Goal: Task Accomplishment & Management: Use online tool/utility

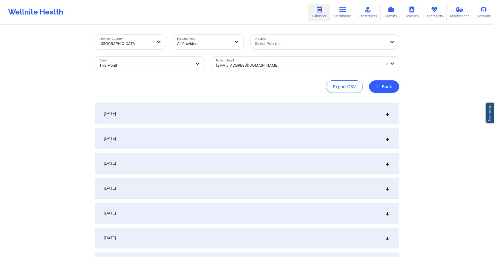
click at [278, 62] on div "chezuk1@aol.com" at bounding box center [298, 65] width 165 height 11
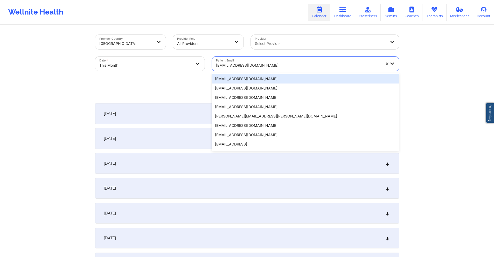
paste input "michelleboyer94@gmail.com"
type input "michelleboyer94@gmail.com"
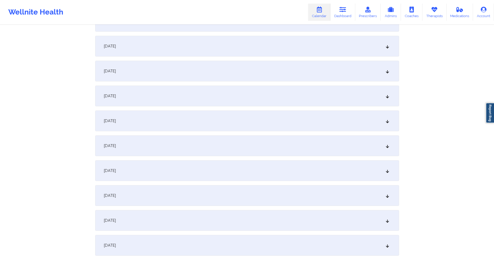
scroll to position [285, 0]
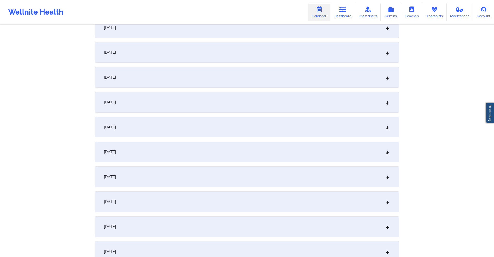
drag, startPoint x: 158, startPoint y: 174, endPoint x: 185, endPoint y: 153, distance: 34.3
click at [158, 174] on div "October 15, 2025" at bounding box center [247, 177] width 304 height 21
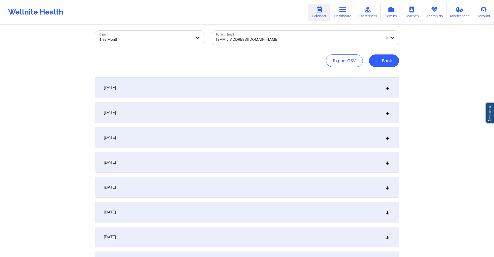
scroll to position [0, 0]
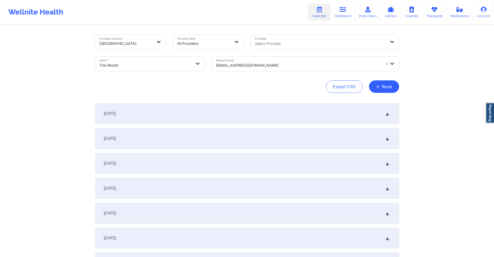
click at [287, 61] on div "michelleboyer94@gmail.com" at bounding box center [298, 65] width 165 height 11
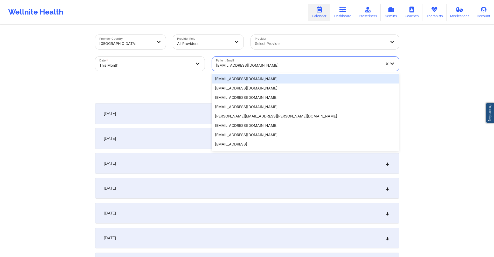
paste input "johnston.sjg@gmail.com"
type input "johnston.sjg@gmail.com"
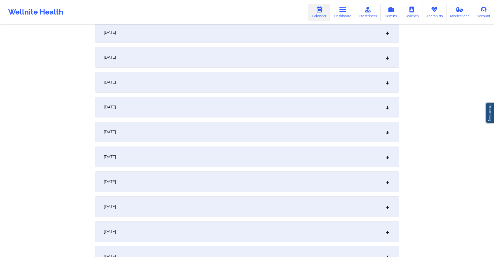
scroll to position [285, 0]
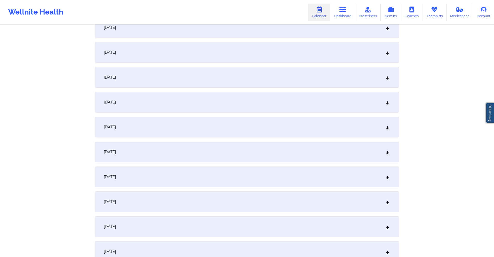
click at [190, 208] on div "October 16, 2025" at bounding box center [247, 202] width 304 height 21
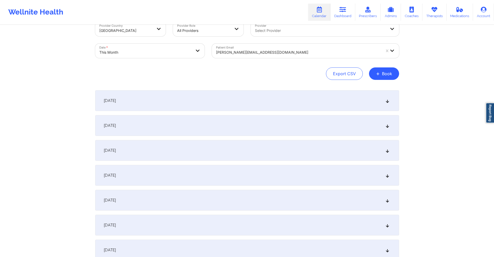
scroll to position [0, 0]
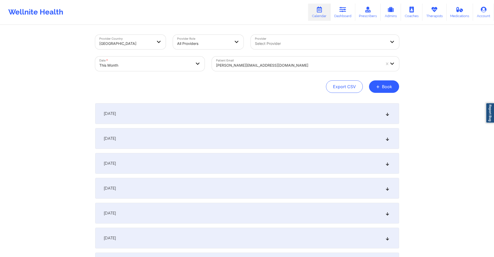
click at [271, 65] on div at bounding box center [298, 65] width 165 height 6
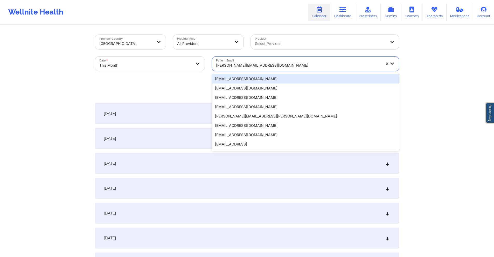
paste input "meleisha.edwards@tn.gov"
type input "meleisha.edwards@tn.gov"
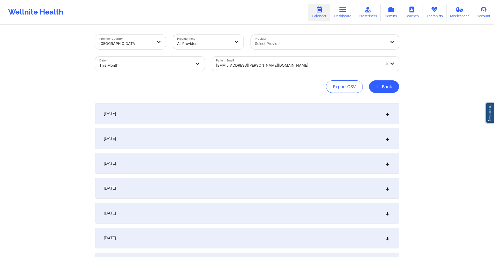
click at [246, 138] on div "October 2, 2025" at bounding box center [247, 138] width 304 height 21
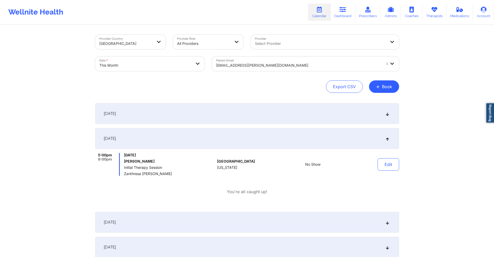
click at [299, 66] on div at bounding box center [298, 65] width 165 height 6
drag, startPoint x: 299, startPoint y: 67, endPoint x: 282, endPoint y: 64, distance: 17.0
click at [282, 64] on div at bounding box center [298, 65] width 165 height 6
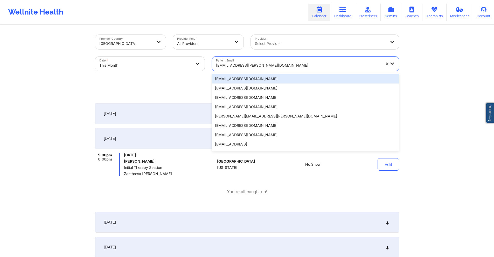
paste input "jillriv15@gmail.com"
type input "jillriv15@gmail.com"
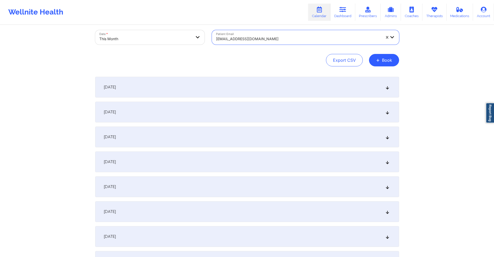
scroll to position [208, 0]
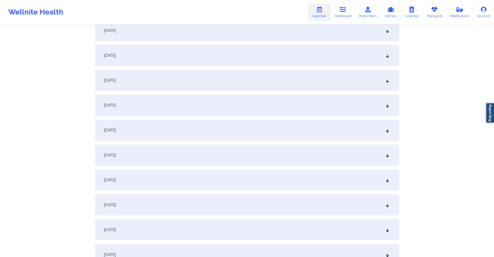
click at [204, 87] on div "October 8, 2025" at bounding box center [247, 80] width 304 height 21
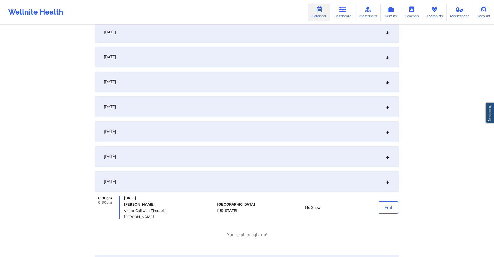
scroll to position [0, 0]
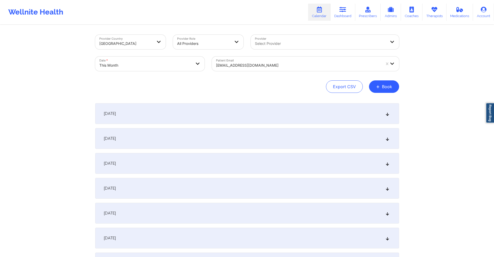
click at [278, 63] on div at bounding box center [298, 65] width 165 height 6
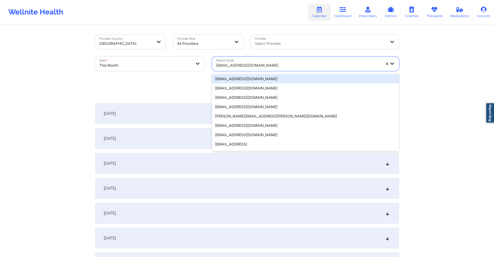
paste input "blessingmccaulay@gmail.com"
type input "blessingmccaulay@gmail.com"
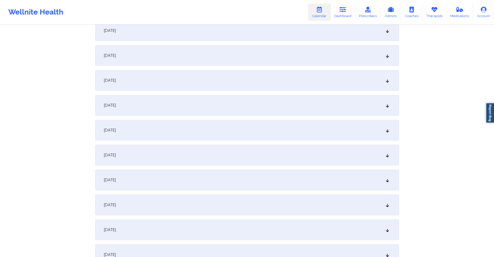
scroll to position [389, 0]
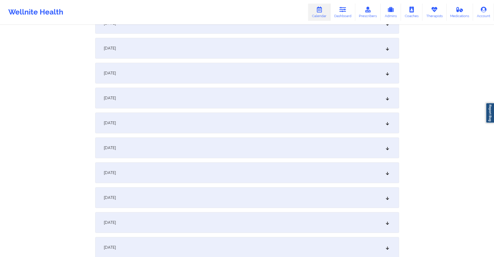
click at [228, 71] on div "October 15, 2025" at bounding box center [247, 73] width 304 height 21
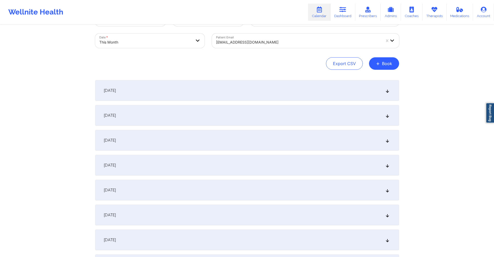
scroll to position [0, 0]
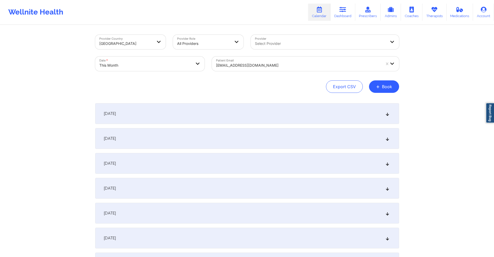
click at [290, 62] on div "blessingmccaulay@gmail.com" at bounding box center [298, 65] width 165 height 11
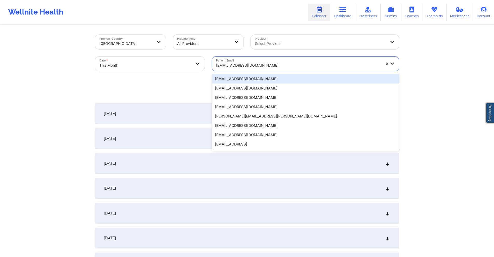
paste input "matthew.callwood1991@gmail.com"
type input "matthew.callwood1991@gmail.com"
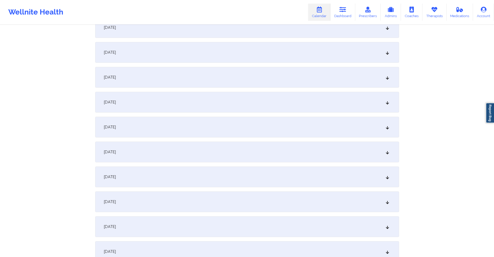
scroll to position [363, 0]
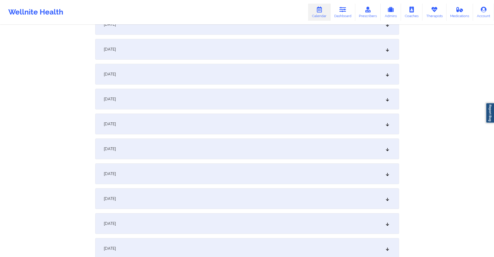
click at [212, 98] on div "October 15, 2025" at bounding box center [247, 99] width 304 height 21
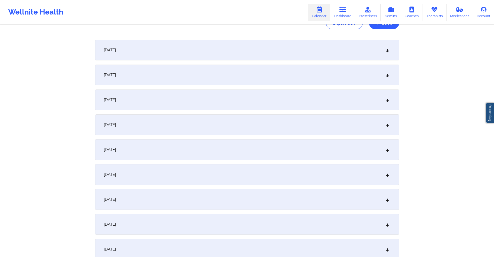
scroll to position [0, 0]
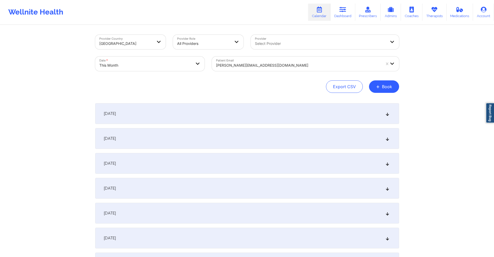
click at [307, 60] on div "matthew.callwood1991@gmail.com" at bounding box center [298, 65] width 165 height 11
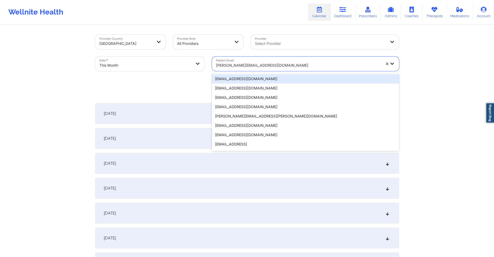
paste input "jazmin.crump.jc@gmail.com"
type input "jazmin.crump.jc@gmail.com"
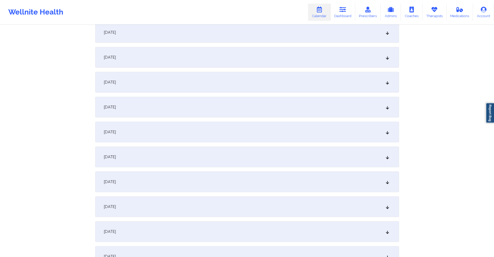
scroll to position [78, 0]
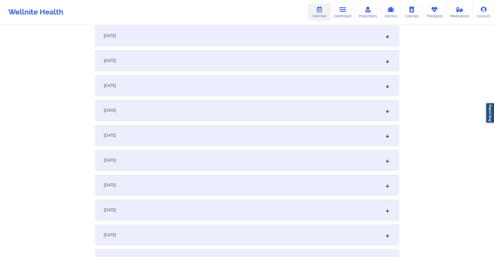
click at [289, 62] on div "October 2, 2025" at bounding box center [247, 60] width 304 height 21
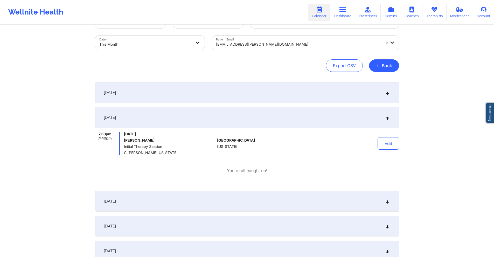
scroll to position [0, 0]
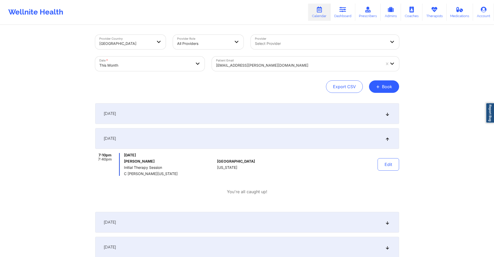
click at [314, 64] on div at bounding box center [298, 65] width 165 height 6
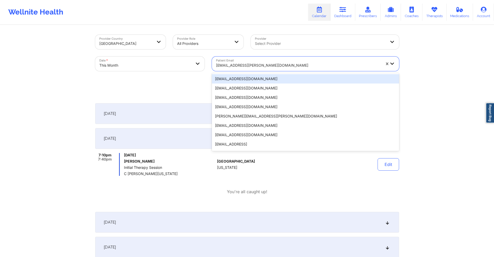
paste input "ruelasgabriela44@gmail.com"
type input "ruelasgabriela44@gmail.com"
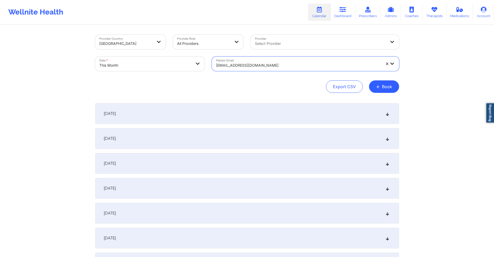
drag, startPoint x: 267, startPoint y: 211, endPoint x: 276, endPoint y: 189, distance: 24.0
click at [267, 211] on div "October 5, 2025" at bounding box center [247, 213] width 304 height 21
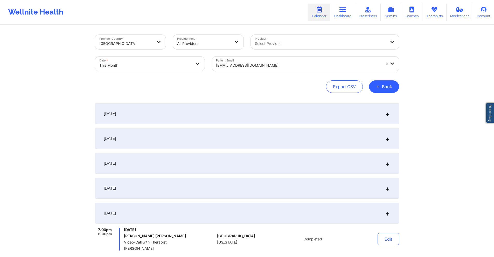
click at [304, 62] on div "ruelasgabriela44@gmail.com" at bounding box center [298, 65] width 165 height 11
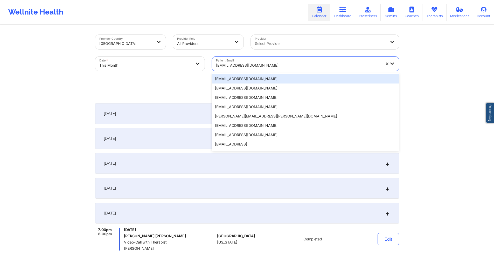
paste input "prmleon917@gmail.com"
type input "prmleon917@gmail.com"
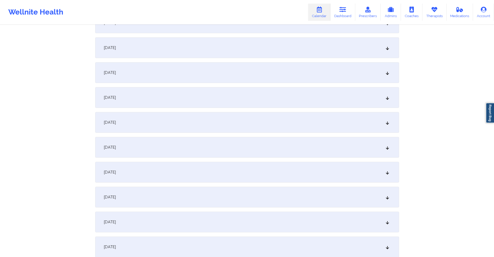
scroll to position [311, 0]
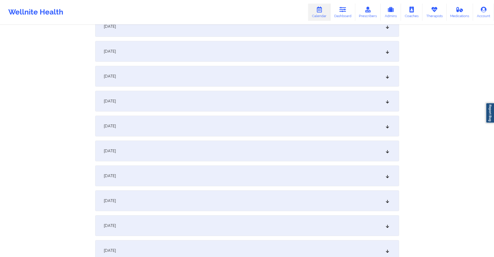
click at [191, 180] on div "October 16, 2025" at bounding box center [247, 176] width 304 height 21
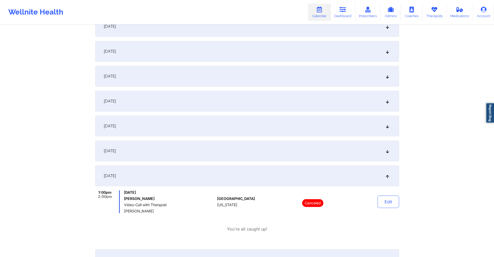
drag, startPoint x: 455, startPoint y: 74, endPoint x: 308, endPoint y: 31, distance: 153.6
click at [444, 71] on div "Provider Country United States Provider Role All Providers Provider Select Prov…" at bounding box center [247, 164] width 494 height 951
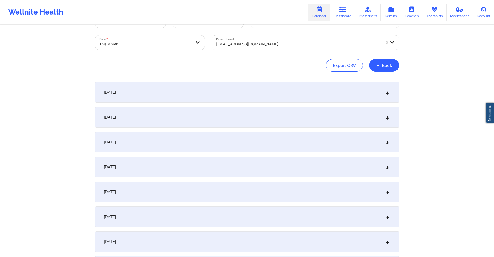
scroll to position [0, 0]
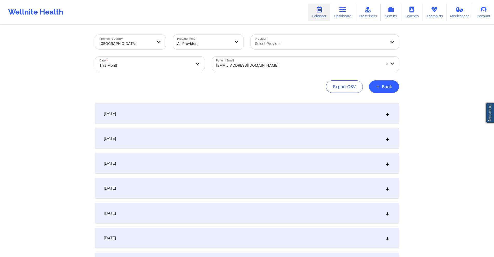
click at [313, 65] on div at bounding box center [298, 65] width 165 height 6
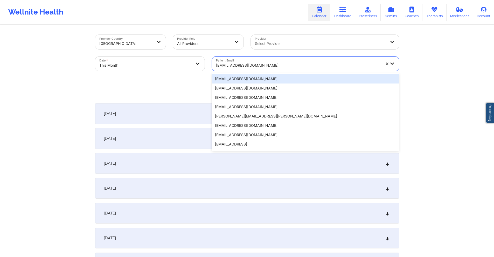
paste input "dominique_bonaparte@yahoo.com"
type input "dominique_bonaparte@yahoo.com"
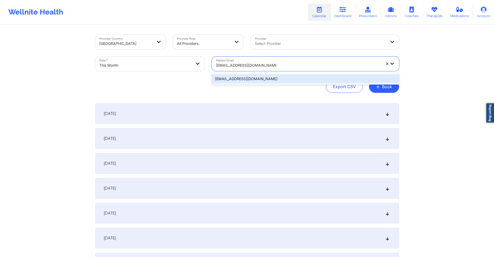
click at [298, 80] on div "dominique_bonaparte@yahoo.com" at bounding box center [305, 78] width 187 height 9
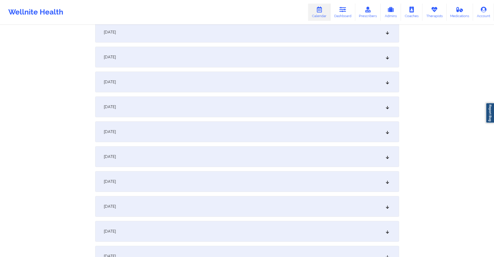
scroll to position [363, 0]
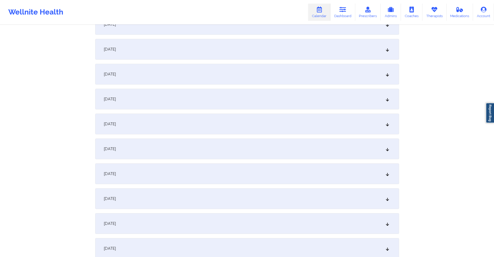
click at [161, 149] on div "October 17, 2025" at bounding box center [247, 149] width 304 height 21
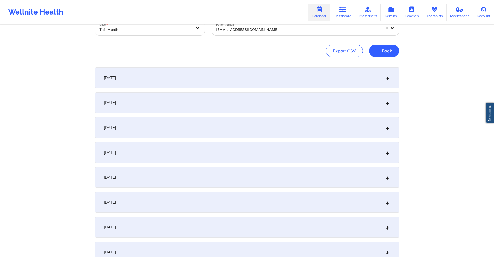
scroll to position [0, 0]
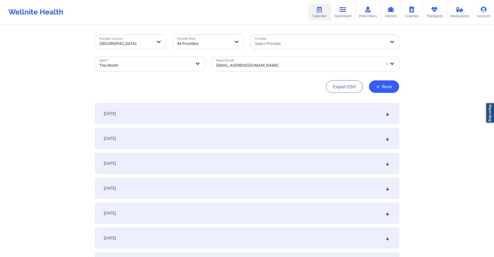
click at [300, 68] on div at bounding box center [298, 65] width 165 height 6
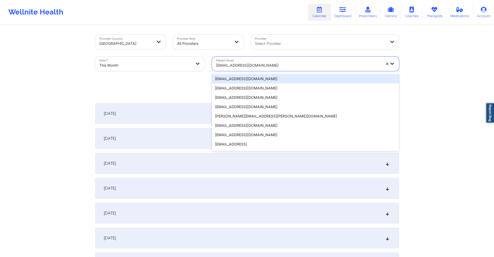
paste input "johannaluisaorlowski+therapywellnite@gmail.com"
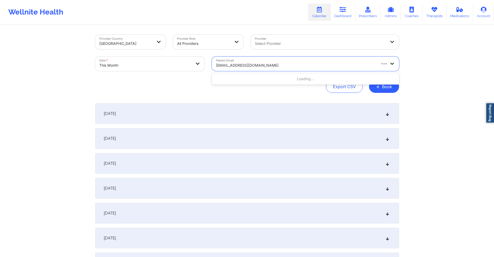
click at [286, 66] on input "johannaluisaorlowski+therapywellnite@gmail.com" at bounding box center [258, 65] width 85 height 5
paste input "text"
type input "johannaluisaorlowski+therapywellnite@gmail.com"
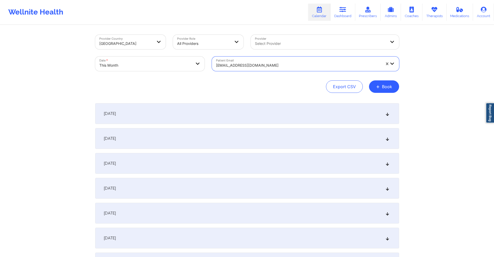
click at [281, 62] on div at bounding box center [298, 65] width 165 height 6
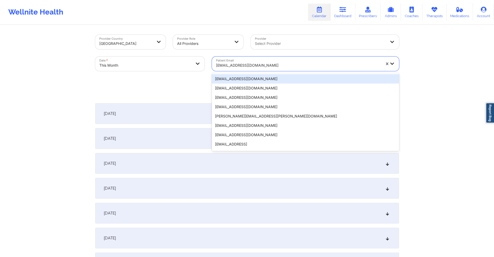
paste input "johannaluisaorlowski+therapywellnite@gmail.com"
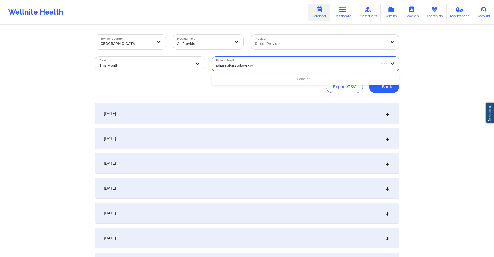
type input "johannaluisaorlowski"
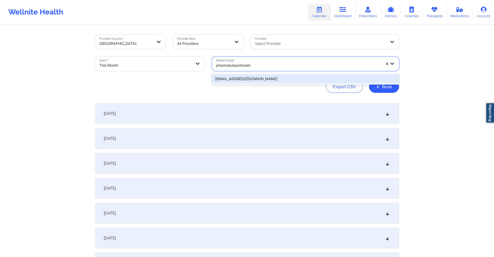
click at [302, 77] on div "johannaluisaorlowski+therapywellnite@gmail.com" at bounding box center [305, 78] width 187 height 9
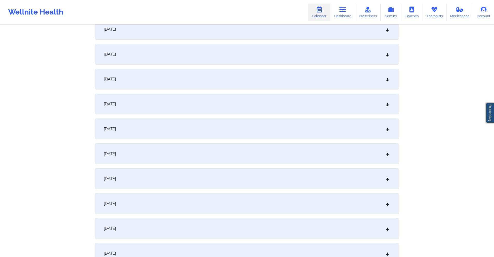
scroll to position [337, 0]
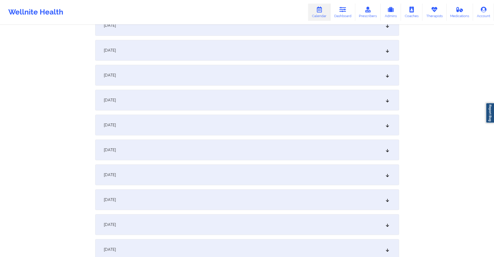
click at [193, 155] on div "October 16, 2025" at bounding box center [247, 150] width 304 height 21
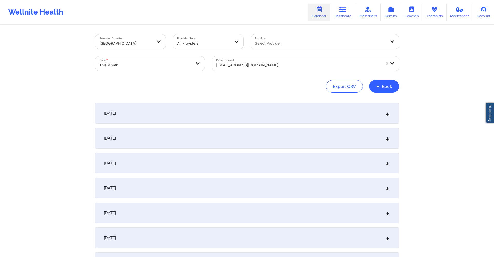
scroll to position [0, 0]
click at [297, 62] on div "johannaluisaorlowski+therapywellnite@gmail.com" at bounding box center [298, 65] width 165 height 11
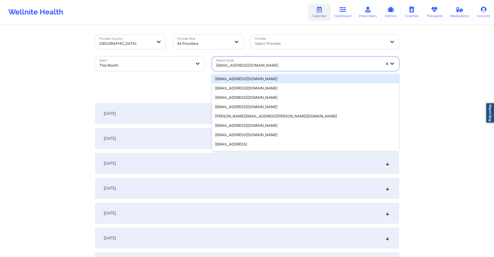
paste input "kalebpivetz@gmail.com"
type input "kalebpivetz@gmail.com"
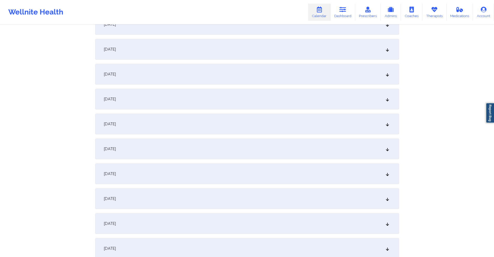
scroll to position [285, 0]
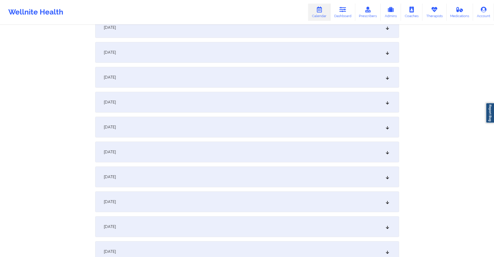
drag, startPoint x: 212, startPoint y: 232, endPoint x: 223, endPoint y: 192, distance: 41.1
click at [212, 232] on div "October 17, 2025" at bounding box center [247, 226] width 304 height 21
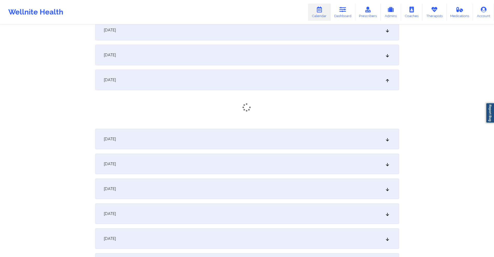
scroll to position [441, 0]
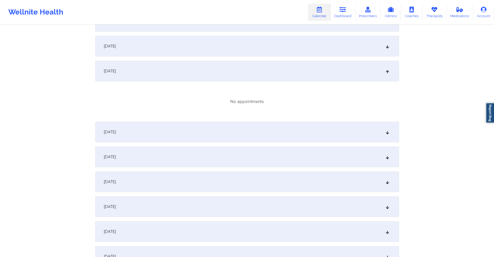
click at [220, 52] on div "October 16, 2025" at bounding box center [247, 46] width 304 height 21
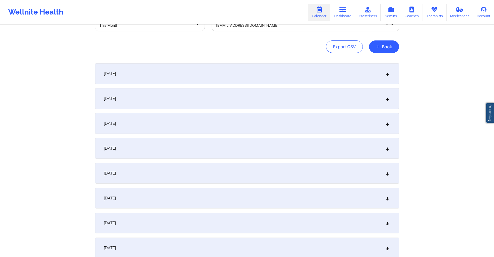
scroll to position [0, 0]
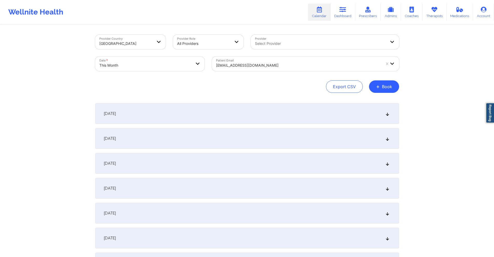
click at [275, 63] on div at bounding box center [298, 65] width 165 height 6
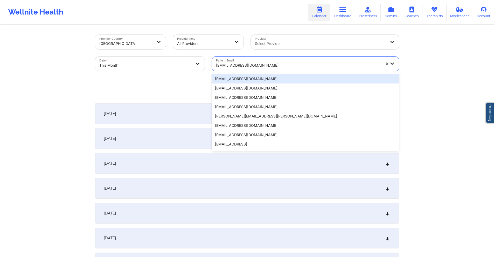
paste input "godswarria@yahoo.com"
type input "godswarria@yahoo.com"
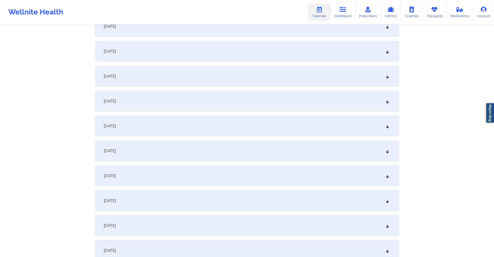
scroll to position [337, 0]
click at [173, 147] on div "October 16, 2025" at bounding box center [247, 150] width 304 height 21
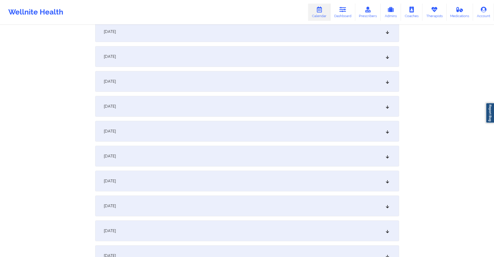
scroll to position [26, 0]
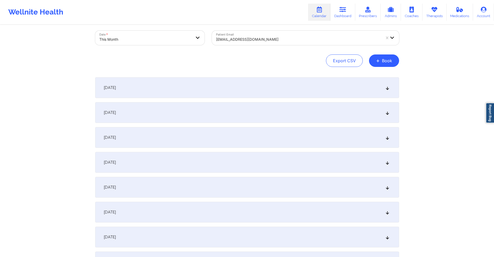
click at [270, 37] on div at bounding box center [298, 39] width 165 height 6
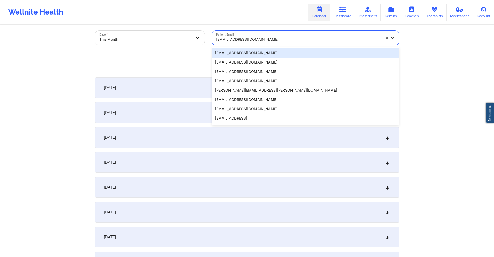
paste input "jackmank11@gmail.com"
type input "jackmank11@gmail.com"
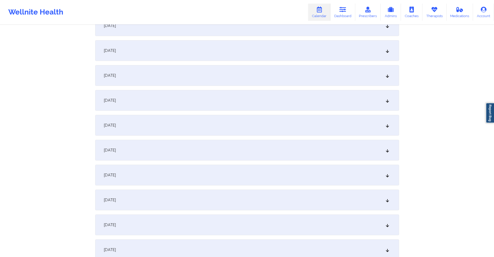
scroll to position [389, 0]
click at [200, 100] on div "October 16, 2025" at bounding box center [247, 98] width 304 height 21
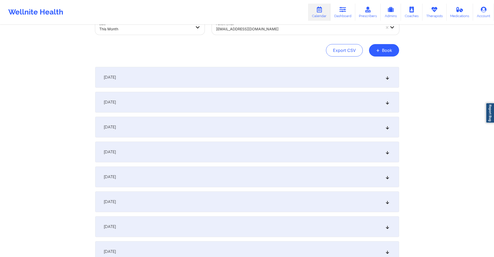
scroll to position [0, 0]
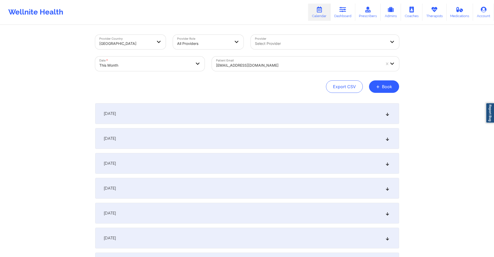
click at [305, 63] on div at bounding box center [298, 65] width 165 height 6
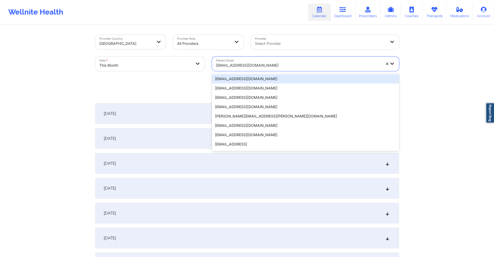
paste input "badalovmatthew@gmail.com"
type input "badalovmatthew@gmail.com"
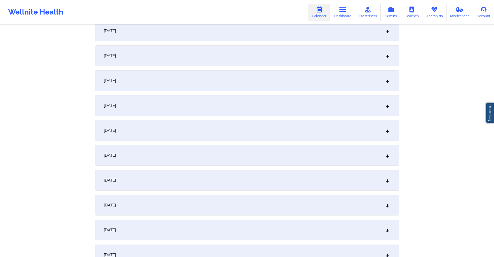
scroll to position [285, 0]
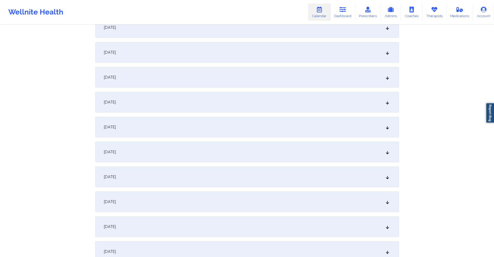
click at [196, 198] on div "October 16, 2025" at bounding box center [247, 202] width 304 height 21
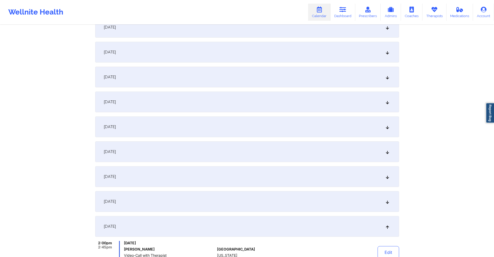
scroll to position [260, 0]
click at [203, 53] on div "October 9, 2025" at bounding box center [247, 53] width 304 height 21
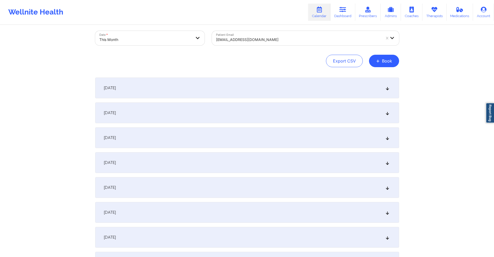
scroll to position [0, 0]
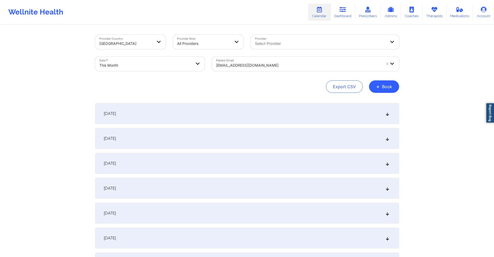
click at [297, 63] on div at bounding box center [298, 65] width 165 height 6
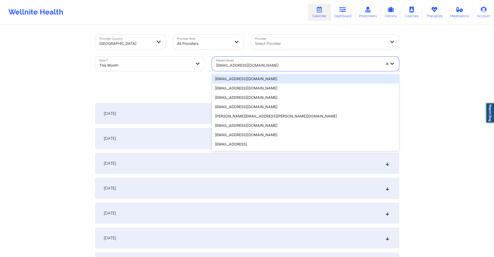
paste input "heather.taylor0316@gmail.com"
type input "heather.taylor0316@gmail.com"
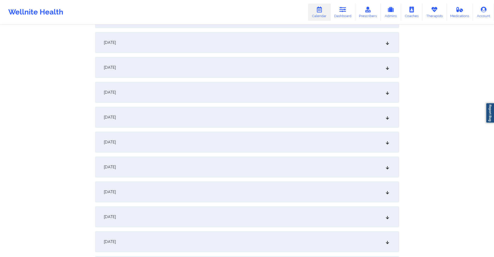
scroll to position [363, 0]
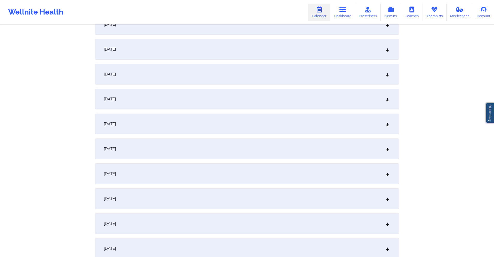
click at [221, 121] on div "October 16, 2025" at bounding box center [247, 124] width 304 height 21
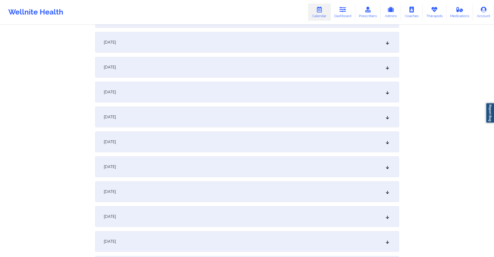
scroll to position [0, 0]
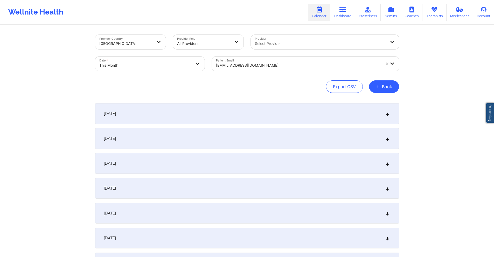
click at [291, 66] on div at bounding box center [298, 65] width 165 height 6
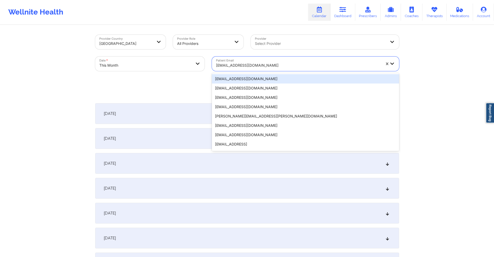
paste input "travisw12002@gmail.com"
type input "travisw12002@gmail.com"
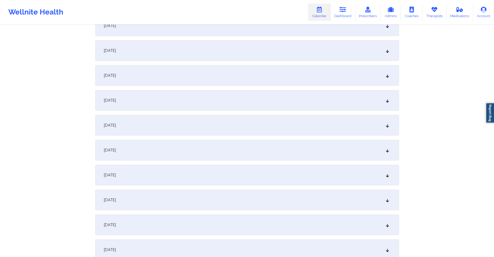
scroll to position [363, 0]
click at [192, 104] on div "October 15, 2025" at bounding box center [247, 99] width 304 height 21
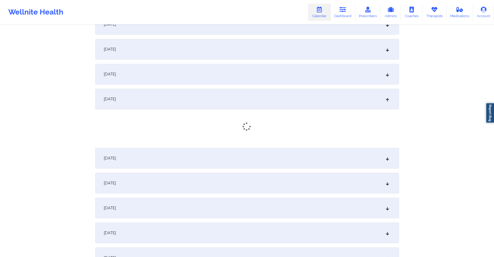
click at [203, 152] on div "October 16, 2025" at bounding box center [247, 158] width 304 height 21
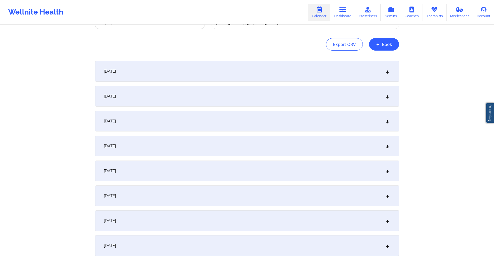
scroll to position [0, 0]
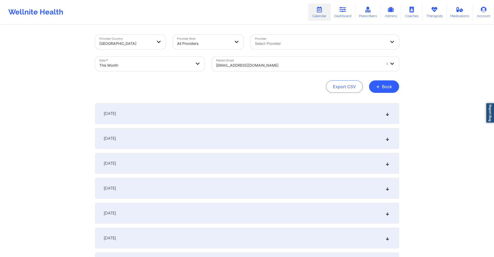
click at [285, 61] on div "travisw12002@gmail.com" at bounding box center [297, 64] width 170 height 15
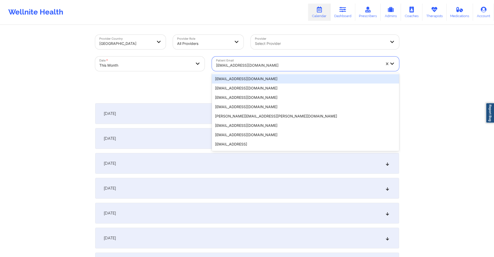
paste input "tamanthabarnaby@yahoo.com"
type input "tamanthabarnaby@yahoo.com"
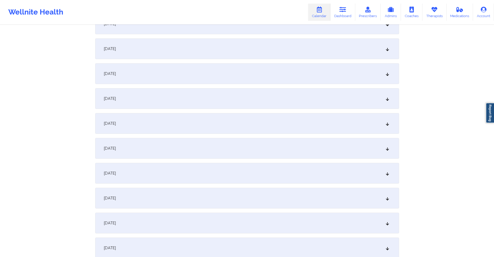
scroll to position [389, 0]
click at [206, 97] on div "October 16, 2025" at bounding box center [247, 98] width 304 height 21
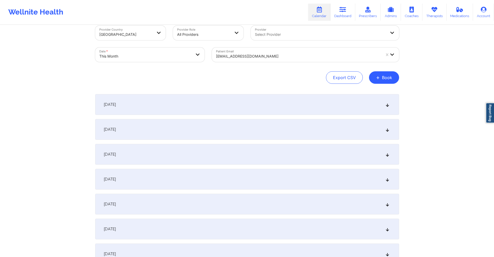
scroll to position [0, 0]
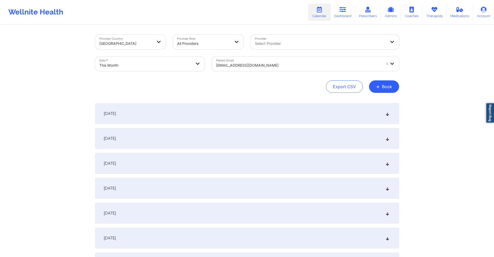
click at [282, 65] on div at bounding box center [298, 65] width 165 height 6
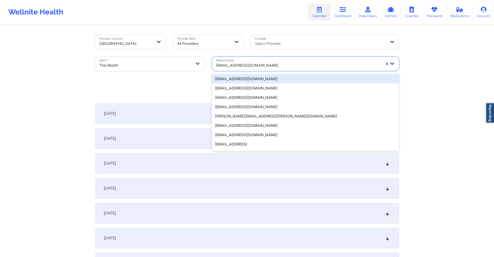
paste input "alyssajade6@gmail.com"
type input "alyssajade6@gmail.com"
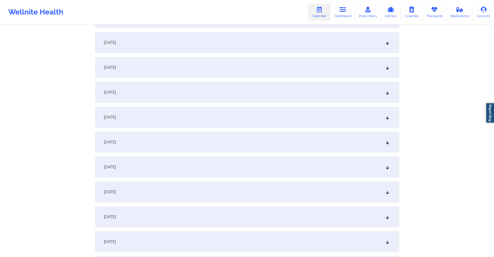
scroll to position [363, 0]
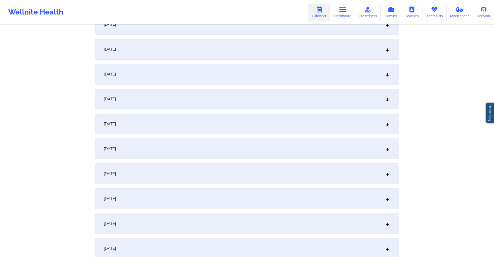
click at [227, 124] on div "October 16, 2025" at bounding box center [247, 124] width 304 height 21
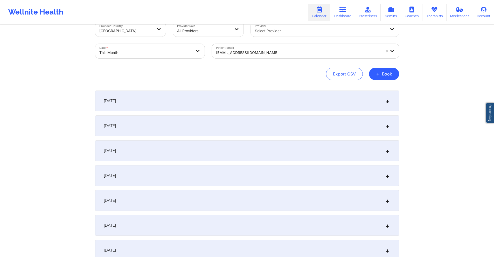
scroll to position [0, 0]
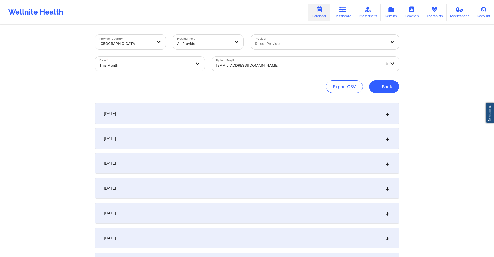
click at [295, 62] on div "alyssajade6@gmail.com" at bounding box center [298, 65] width 165 height 11
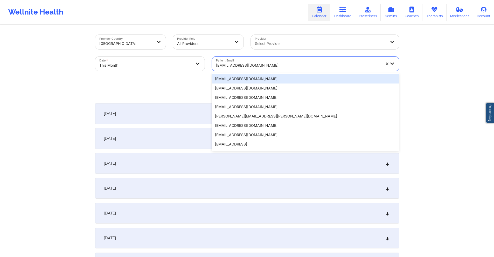
paste input "omitchell4928@yahoo.com"
type input "omitchell4928@yahoo.com"
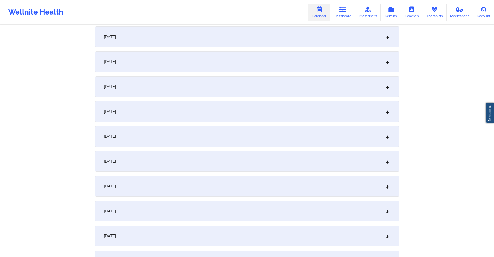
scroll to position [337, 0]
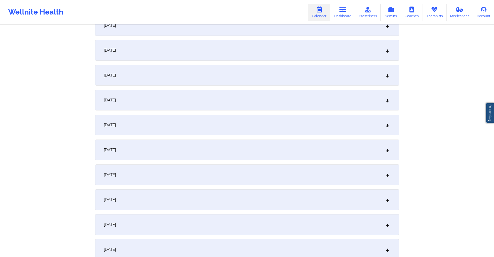
click at [229, 144] on div "October 16, 2025" at bounding box center [247, 150] width 304 height 21
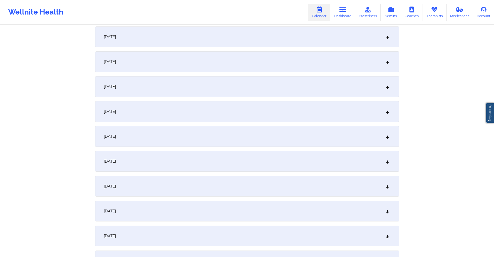
scroll to position [0, 0]
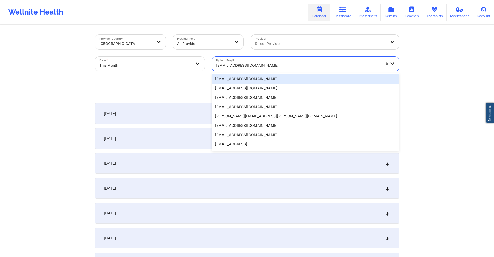
click at [284, 64] on div at bounding box center [298, 65] width 165 height 6
paste input "rebecahsaenz@gmail.com"
type input "rebecahsaenz@gmail.com"
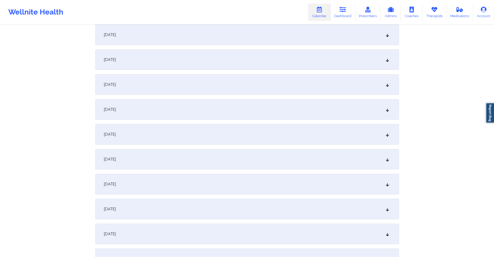
scroll to position [415, 0]
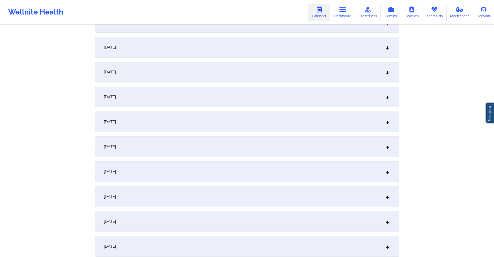
click at [190, 70] on div "October 16, 2025" at bounding box center [247, 72] width 304 height 21
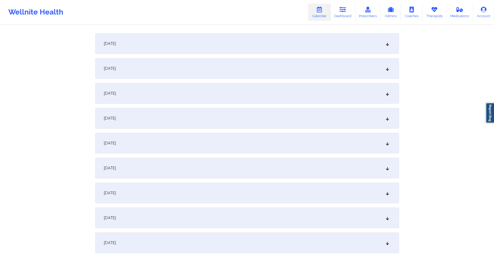
scroll to position [0, 0]
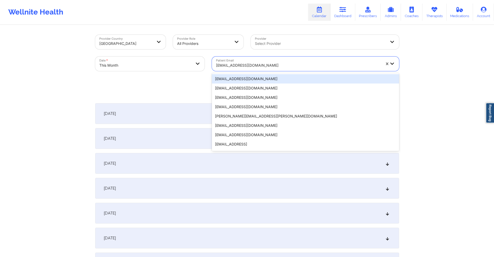
click at [281, 66] on div at bounding box center [298, 65] width 165 height 6
paste input "rendonmoises@gmail.com"
type input "rendonmoises@gmail.com"
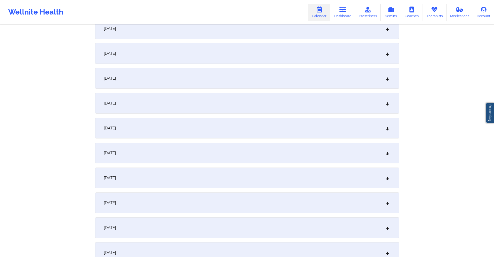
scroll to position [441, 0]
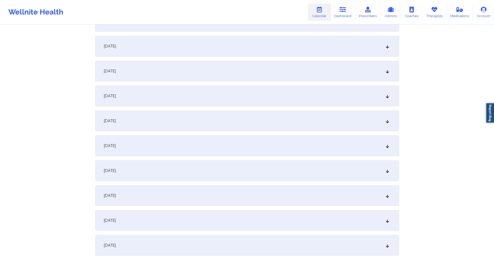
click at [198, 49] on div "October 16, 2025" at bounding box center [247, 46] width 304 height 21
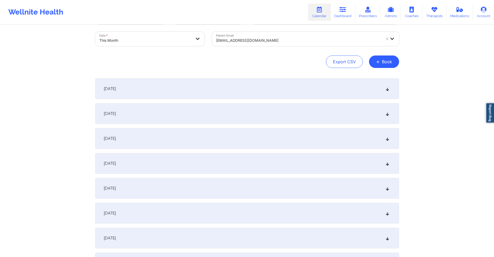
scroll to position [0, 0]
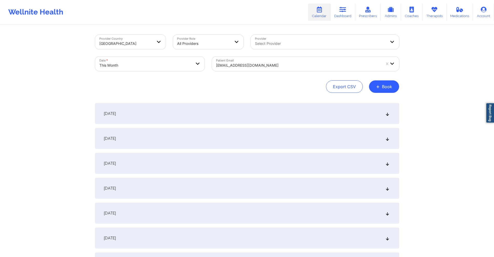
click at [287, 63] on div at bounding box center [298, 65] width 165 height 6
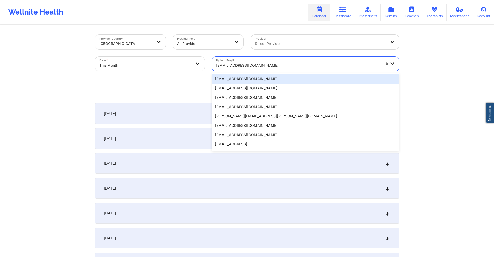
paste input "dr.basma_ib@yahoo.com"
type input "dr.basma_ib@yahoo.com"
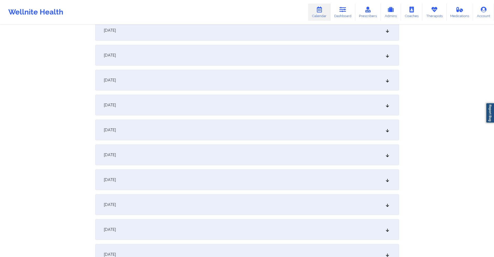
scroll to position [363, 0]
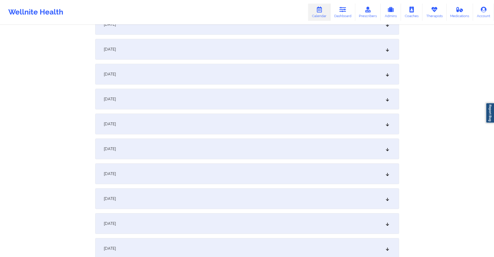
click at [220, 123] on div "October 16, 2025" at bounding box center [247, 124] width 304 height 21
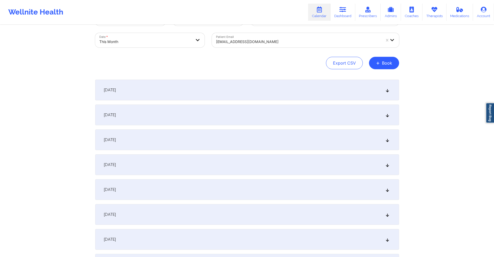
scroll to position [0, 0]
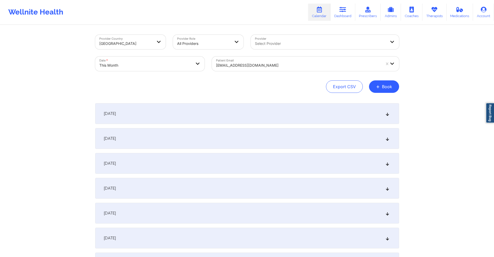
click at [282, 66] on div at bounding box center [298, 65] width 165 height 6
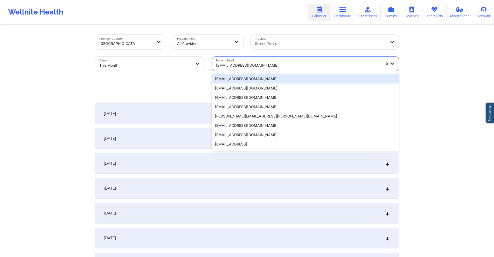
paste input "[EMAIL_ADDRESS][DOMAIN_NAME]"
type input "[EMAIL_ADDRESS][DOMAIN_NAME]"
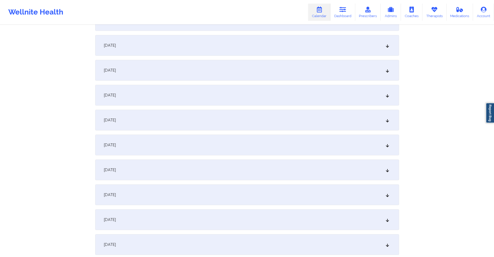
scroll to position [415, 0]
click at [209, 71] on div "October 16, 2025" at bounding box center [247, 72] width 304 height 21
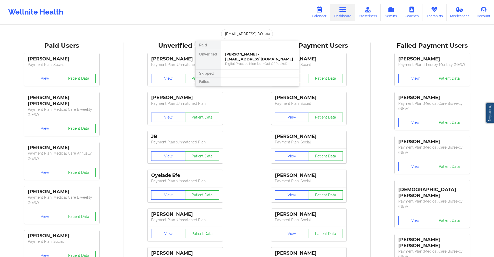
click at [247, 34] on input "[EMAIL_ADDRESS][DOMAIN_NAME]" at bounding box center [246, 34] width 51 height 10
type input "[EMAIL_ADDRESS][DOMAIN_NAME]"
click at [257, 57] on div "Nicholas Catoe - dirkdead183@gmail.com" at bounding box center [260, 57] width 70 height 10
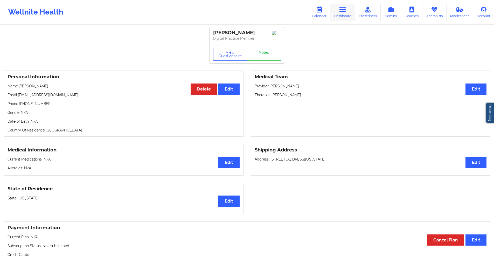
click at [342, 10] on icon at bounding box center [343, 10] width 7 height 6
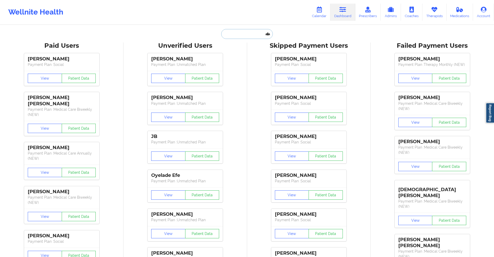
click at [257, 34] on input "text" at bounding box center [246, 34] width 51 height 10
paste input "matthew.callwood1991@gmail.com"
type input "matthew.callwood1991@gmail.com"
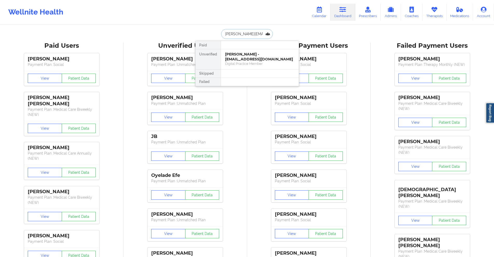
scroll to position [0, 18]
click at [258, 56] on div "MATTHEW A CALLWOOD - matthew.callwood1991@gmail.com" at bounding box center [260, 57] width 70 height 10
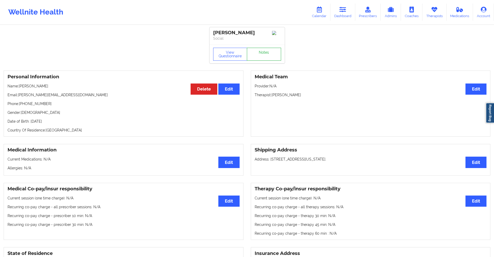
click at [264, 58] on link "Notes" at bounding box center [264, 54] width 34 height 13
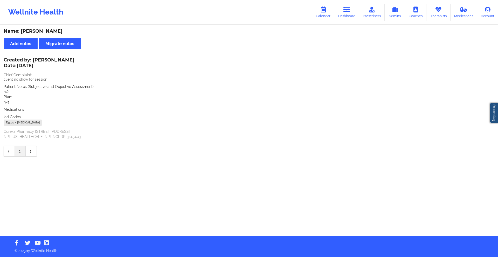
drag, startPoint x: 348, startPoint y: 12, endPoint x: 275, endPoint y: 21, distance: 72.8
click at [348, 12] on icon at bounding box center [347, 10] width 7 height 6
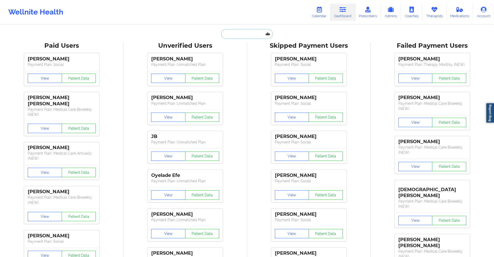
click at [254, 37] on input "text" at bounding box center [246, 34] width 51 height 10
paste input "jazmin.crump.jc@gmail.com"
type input "jazmin.crump.jc@gmail.com"
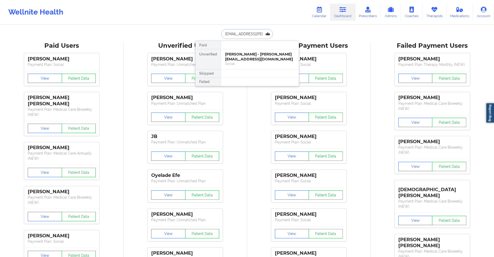
scroll to position [0, 6]
click at [262, 58] on div "Jazmin Crump - jazmin.crump.jc@gmail.com" at bounding box center [260, 59] width 70 height 15
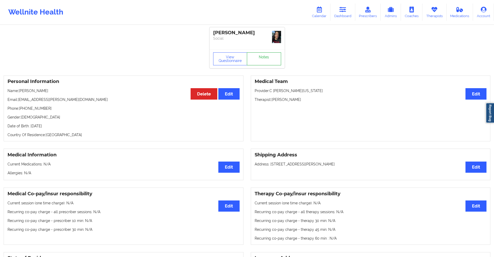
click at [262, 58] on link "Notes" at bounding box center [264, 58] width 34 height 13
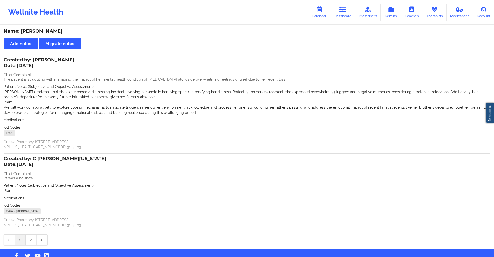
click at [30, 239] on link "2" at bounding box center [31, 240] width 11 height 10
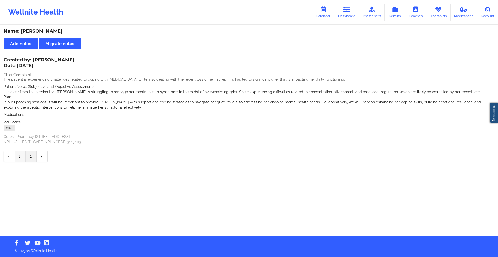
drag, startPoint x: 18, startPoint y: 158, endPoint x: 34, endPoint y: 134, distance: 28.4
click at [18, 157] on link "1" at bounding box center [20, 156] width 11 height 10
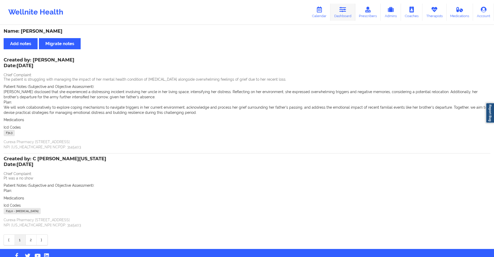
click at [343, 11] on icon at bounding box center [343, 10] width 7 height 6
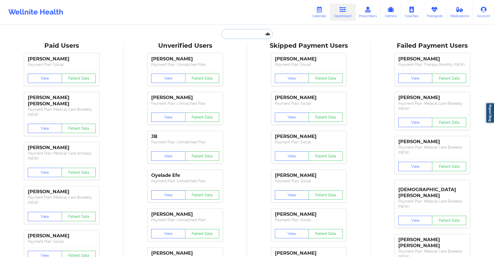
click at [246, 35] on input "text" at bounding box center [246, 34] width 51 height 10
paste input "mayela_montero32@hotmail.com"
type input "mayela_montero32@hotmail.com"
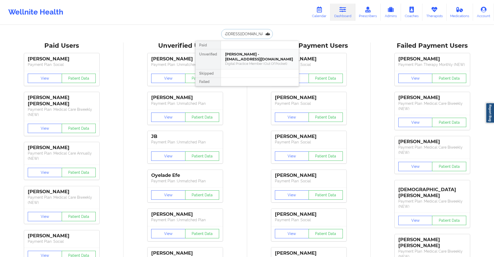
click at [250, 56] on div "Mayela Montero - mayela_montero32@hotmail.com" at bounding box center [260, 57] width 70 height 10
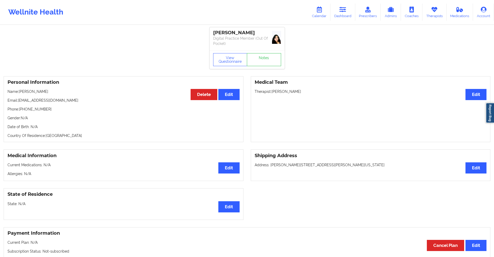
drag, startPoint x: 343, startPoint y: 10, endPoint x: 307, endPoint y: 18, distance: 36.7
click at [343, 10] on icon at bounding box center [343, 10] width 7 height 6
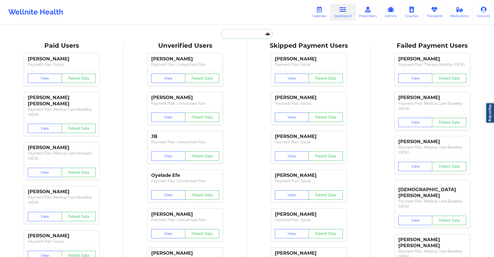
click at [241, 35] on input "text" at bounding box center [246, 34] width 51 height 10
paste input "johannaluisaorlowski+therapywellnite@gmail.com"
type input "johannaluisaorlowski+therapywellnite@gmail.com"
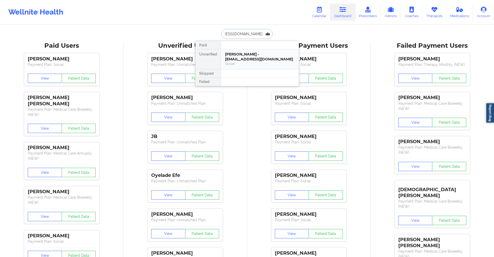
click at [248, 59] on div "Johanna Orlowski - johannaluisaorlowski+therapywellnite@gmail.com" at bounding box center [260, 57] width 70 height 10
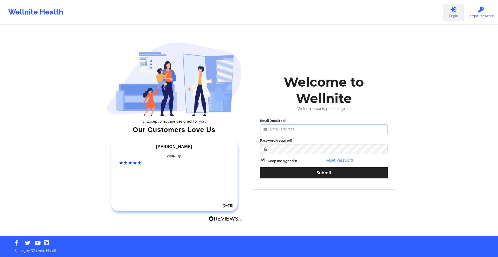
click at [313, 128] on input "Email (required)" at bounding box center [324, 130] width 128 height 10
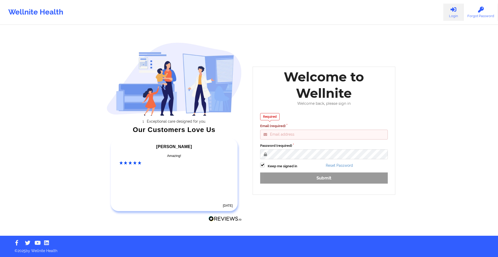
type input "gideon@wellnite.com"
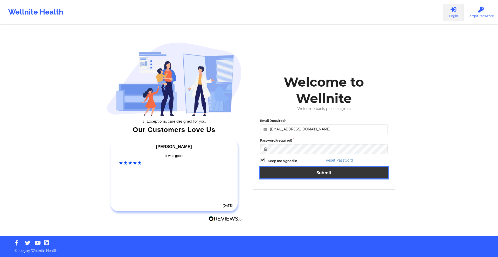
click at [321, 172] on button "Submit" at bounding box center [324, 172] width 128 height 11
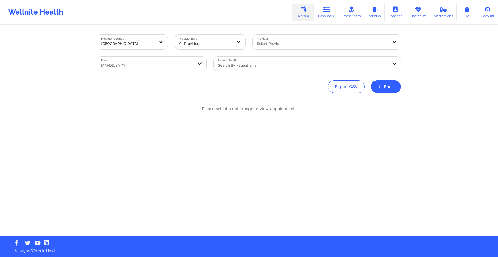
click at [180, 68] on body "Wellnite Health Calendar Dashboard Prescribers Admins Coaches Therapists Medica…" at bounding box center [249, 128] width 498 height 257
select select "2025-8"
select select "2025-9"
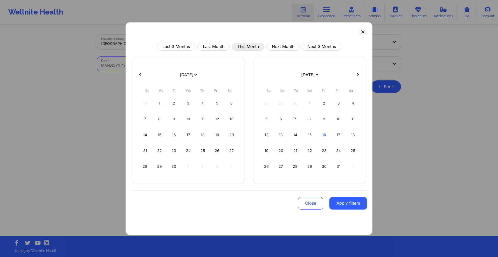
click at [255, 45] on button "This Month" at bounding box center [248, 47] width 32 height 8
select select "2025-9"
select select "2025-10"
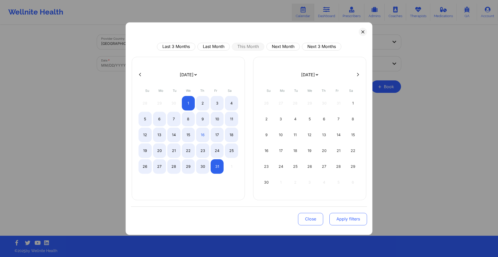
click at [350, 219] on button "Apply filters" at bounding box center [349, 219] width 38 height 12
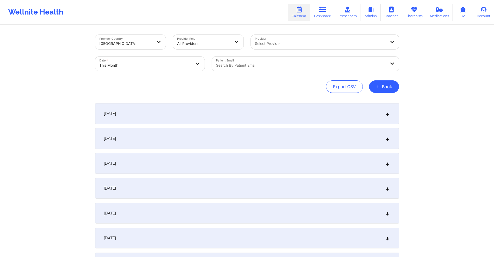
click at [276, 65] on div at bounding box center [301, 65] width 170 height 6
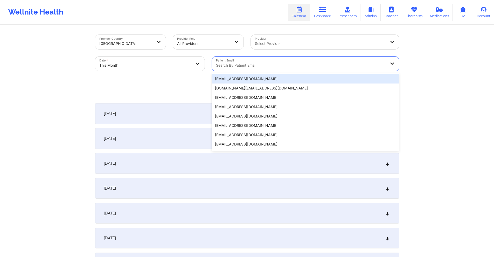
paste input "[EMAIL_ADDRESS][DOMAIN_NAME]"
type input "[EMAIL_ADDRESS][DOMAIN_NAME]"
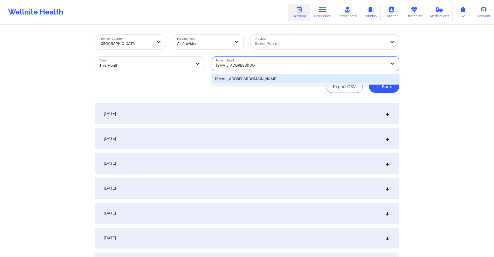
click at [273, 79] on div "[EMAIL_ADDRESS][DOMAIN_NAME]" at bounding box center [305, 78] width 187 height 9
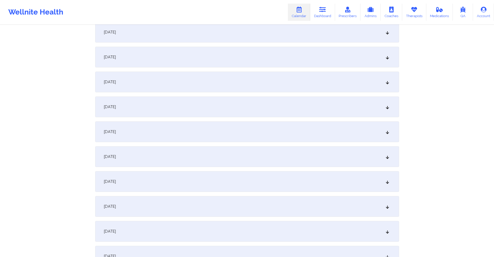
scroll to position [337, 0]
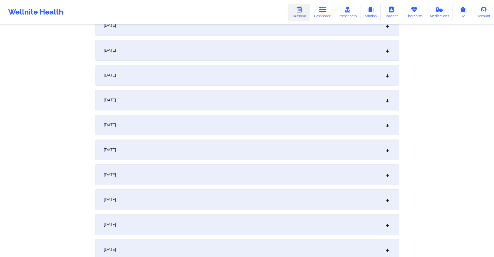
click at [207, 153] on div "October 16, 2025" at bounding box center [247, 150] width 304 height 21
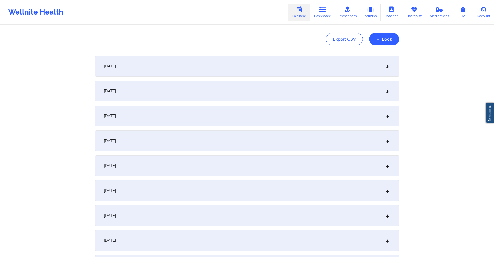
scroll to position [0, 0]
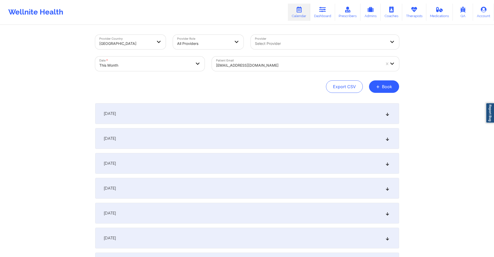
click at [285, 67] on div at bounding box center [298, 65] width 165 height 6
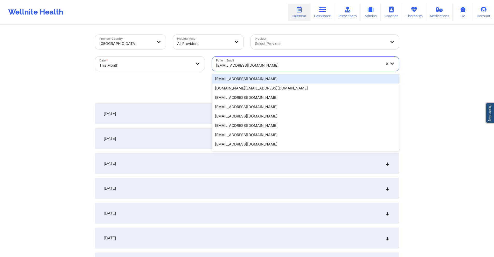
paste input "rubinashrestha1112@gmail.com"
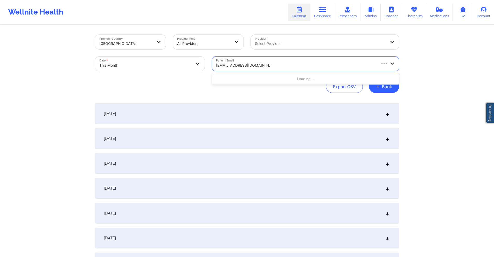
type input "rubinashrestha1112@gmail.com"
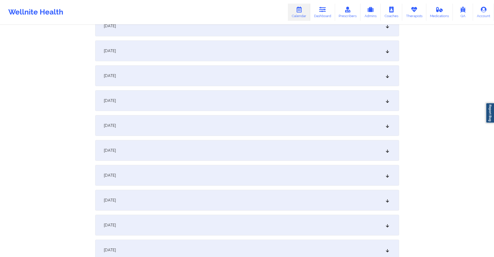
scroll to position [441, 0]
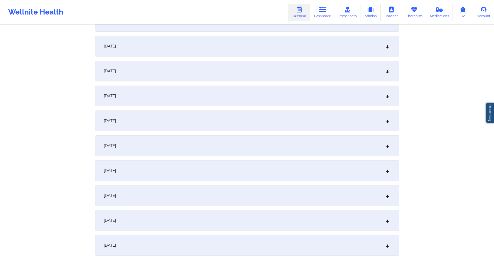
click at [186, 48] on div "October 16, 2025" at bounding box center [247, 46] width 304 height 21
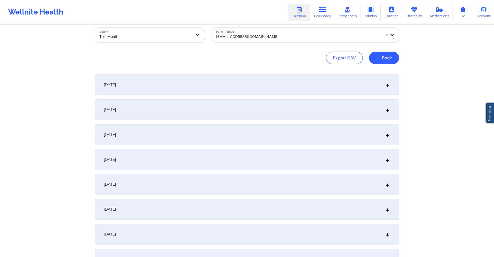
scroll to position [0, 0]
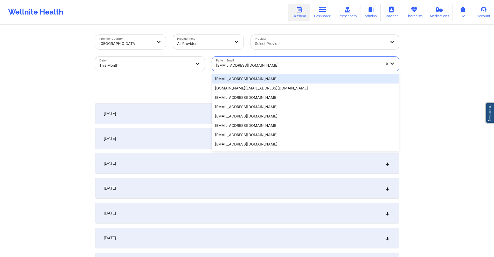
click at [295, 67] on div at bounding box center [298, 65] width 165 height 6
paste input "sydneyshealy@yahoo.com"
type input "sydneyshealy@yahoo.com"
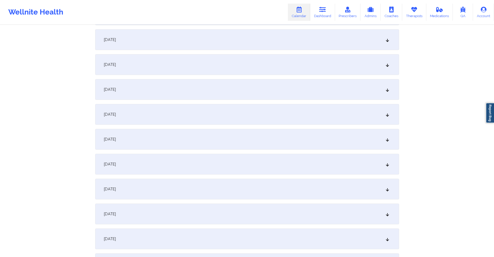
scroll to position [441, 0]
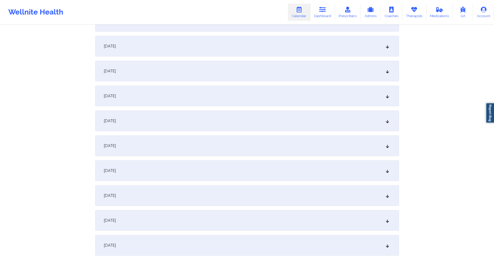
click at [190, 49] on div "October 16, 2025" at bounding box center [247, 46] width 304 height 21
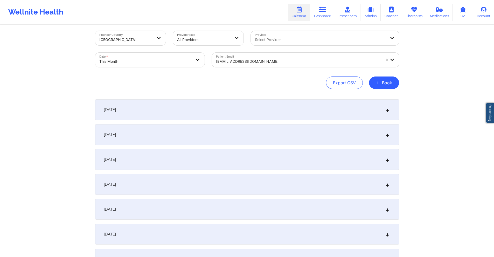
scroll to position [0, 0]
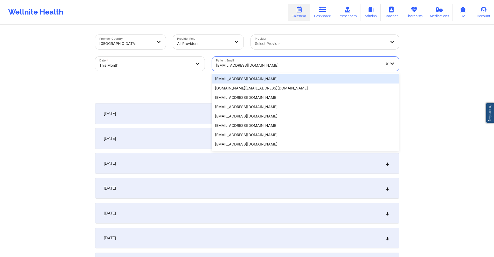
click at [284, 62] on div "sydneyshealy@yahoo.com" at bounding box center [298, 65] width 165 height 11
paste input "[EMAIL_ADDRESS][DOMAIN_NAME]"
type input "[EMAIL_ADDRESS][DOMAIN_NAME]"
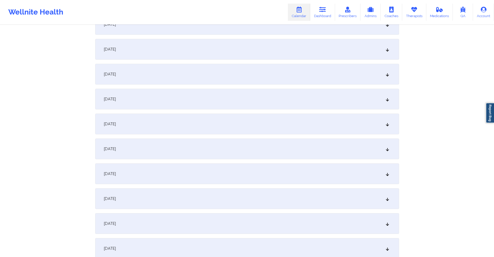
scroll to position [311, 0]
click at [174, 177] on div "October 16, 2025" at bounding box center [247, 176] width 304 height 21
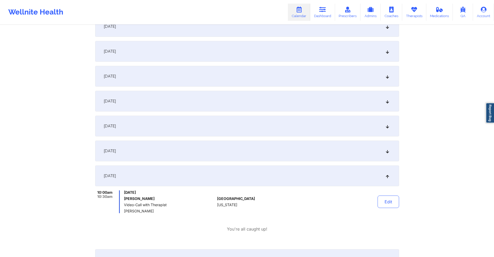
scroll to position [285, 0]
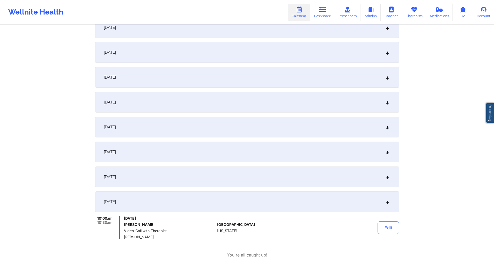
click at [185, 35] on div "October 9, 2025" at bounding box center [247, 27] width 304 height 21
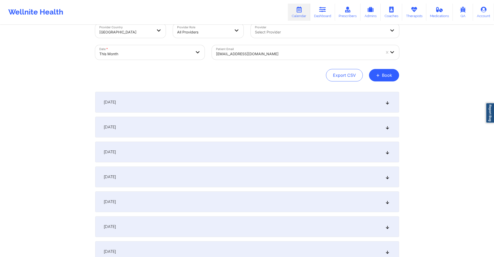
scroll to position [0, 0]
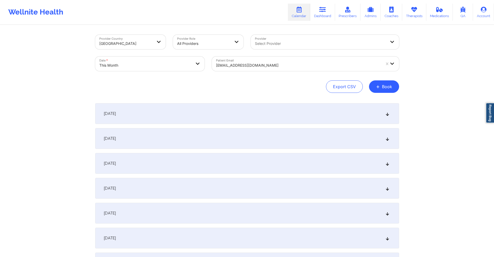
click at [290, 63] on div at bounding box center [298, 65] width 165 height 6
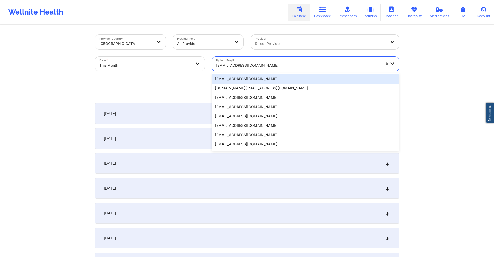
paste input "victoriaseunarine@gmail.com"
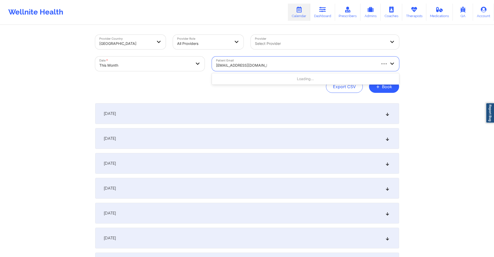
type input "victoriaseunarine@gmail.com"
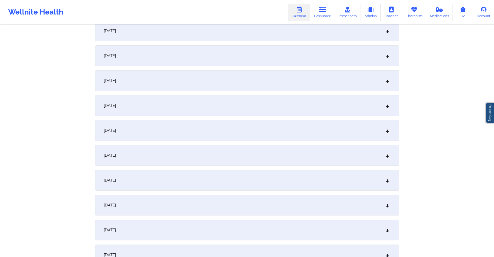
scroll to position [285, 0]
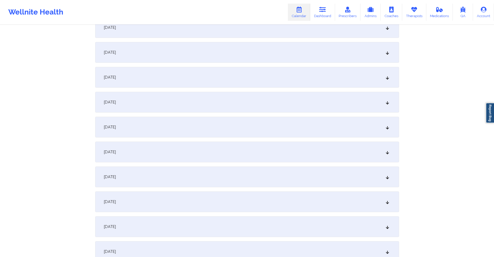
click at [170, 196] on div "October 16, 2025" at bounding box center [247, 202] width 304 height 21
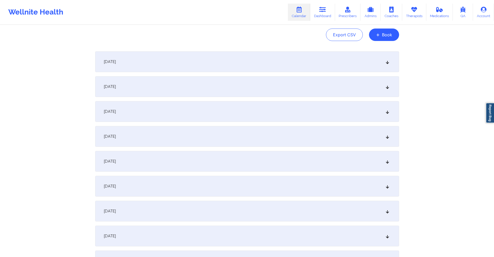
scroll to position [0, 0]
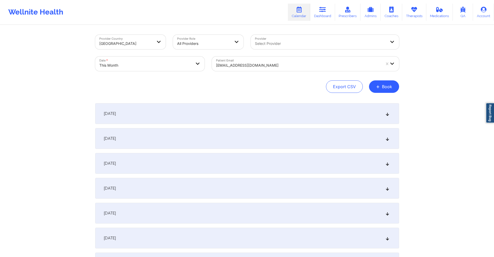
click at [168, 65] on body "Wellnite Health Calendar Dashboard Prescribers Admins Coaches Therapists Medica…" at bounding box center [247, 128] width 494 height 257
select select "2025-9"
select select "2025-10"
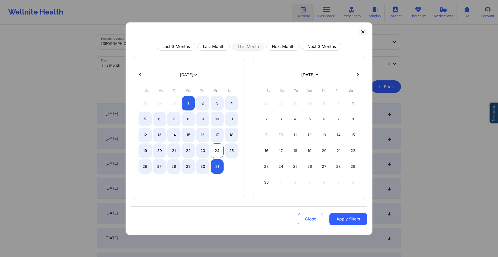
drag, startPoint x: 146, startPoint y: 137, endPoint x: 212, endPoint y: 149, distance: 66.8
click at [147, 137] on div "12" at bounding box center [145, 135] width 13 height 15
select select "2025-9"
select select "2025-10"
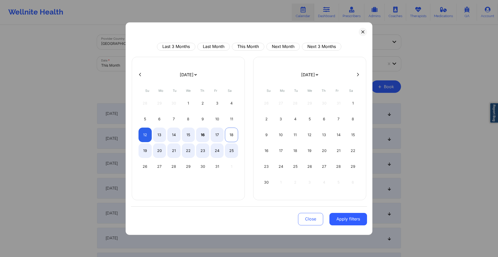
select select "2025-9"
select select "2025-10"
click at [233, 135] on div "18" at bounding box center [231, 135] width 13 height 15
select select "2025-9"
select select "2025-10"
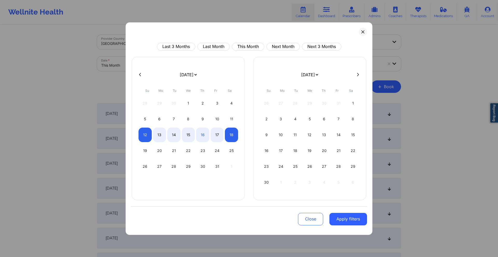
drag, startPoint x: 348, startPoint y: 219, endPoint x: 343, endPoint y: 206, distance: 13.7
click at [347, 217] on button "Apply filters" at bounding box center [349, 219] width 38 height 12
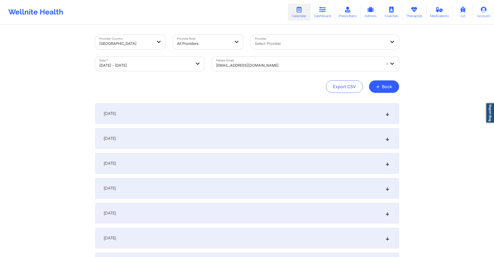
click at [280, 65] on div at bounding box center [298, 65] width 165 height 6
drag, startPoint x: 280, startPoint y: 65, endPoint x: 268, endPoint y: 63, distance: 12.4
click at [268, 63] on div at bounding box center [298, 65] width 165 height 6
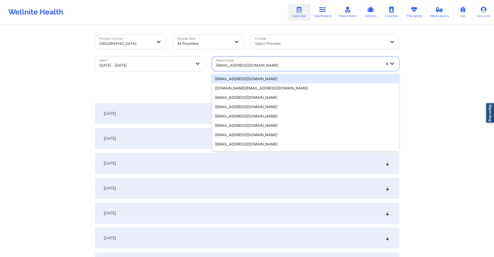
paste input "sagun.cecelia@gmail.com"
type input "sagun.cecelia@gmail.com"
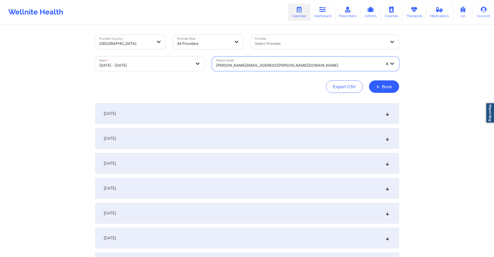
click at [179, 215] on div "October 16, 2025" at bounding box center [247, 213] width 304 height 21
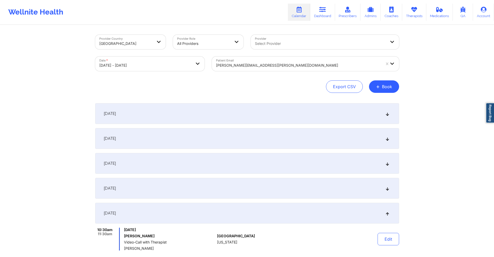
click at [292, 62] on div "sagun.cecelia@gmail.com" at bounding box center [298, 65] width 165 height 11
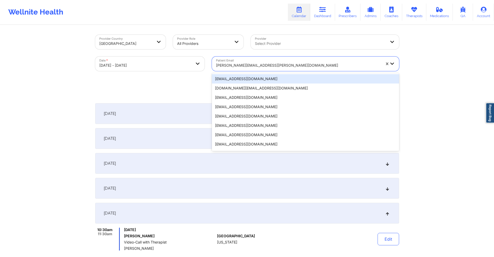
paste input "hrsamuel06@gmail.com"
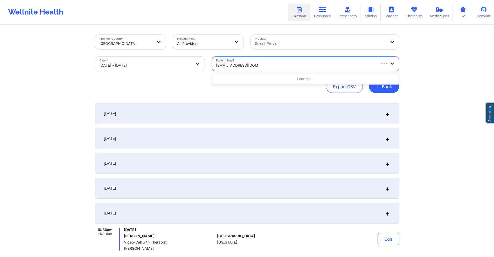
type input "hrsamuel06@gmail.com"
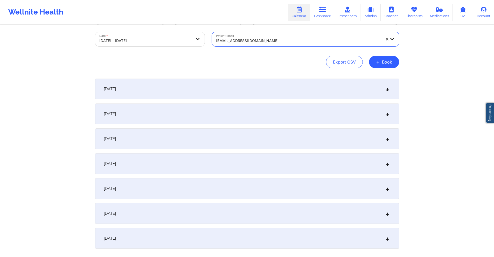
scroll to position [58, 0]
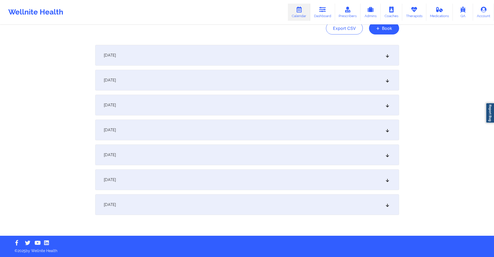
click at [221, 124] on div "October 15, 2025" at bounding box center [247, 130] width 304 height 21
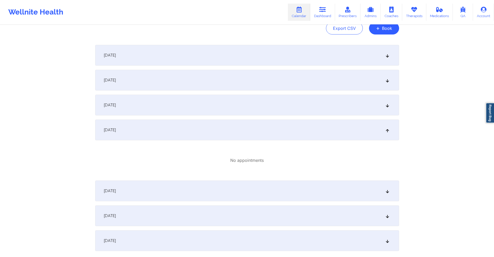
drag, startPoint x: 195, startPoint y: 177, endPoint x: 194, endPoint y: 181, distance: 3.9
click at [194, 180] on div "October 12, 2025 No appointments October 13, 2025 No appointments October 14, 2…" at bounding box center [247, 148] width 304 height 206
drag, startPoint x: 211, startPoint y: 193, endPoint x: 212, endPoint y: 186, distance: 7.1
click at [211, 193] on div "October 16, 2025" at bounding box center [247, 191] width 304 height 21
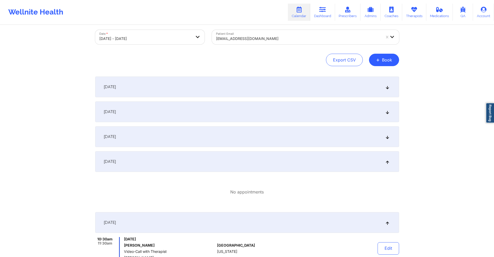
scroll to position [0, 0]
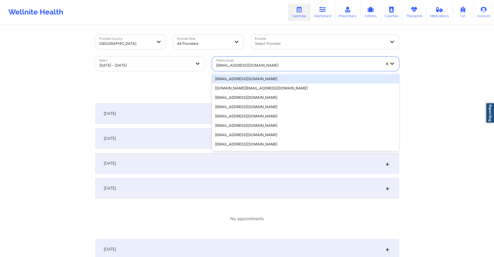
click at [282, 64] on div at bounding box center [298, 65] width 165 height 6
paste input "sam1club@gmail.com"
type input "sam1club@gmail.com"
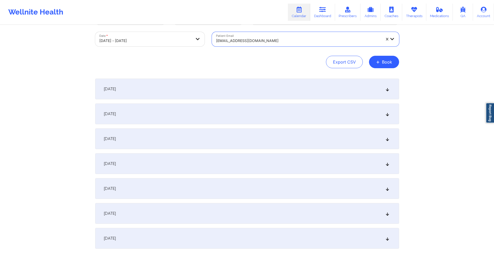
scroll to position [58, 0]
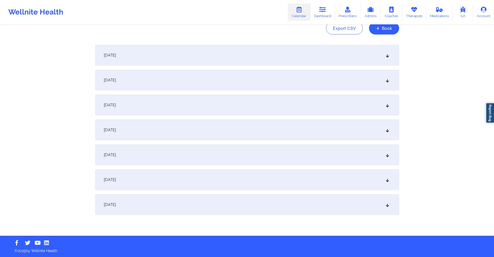
click at [216, 154] on div "October 16, 2025" at bounding box center [247, 155] width 304 height 21
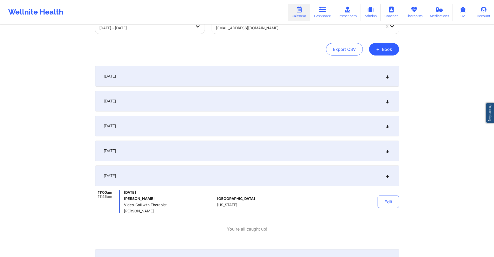
scroll to position [0, 0]
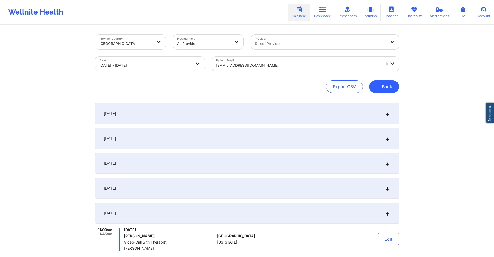
click at [291, 63] on div at bounding box center [298, 65] width 165 height 6
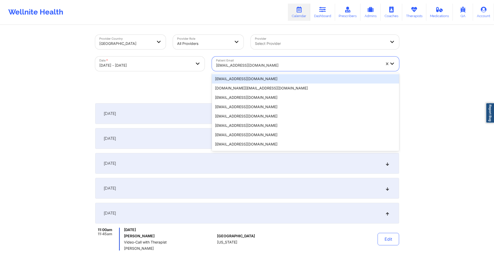
paste input "sam1club@gmail.com"
type input "sam1club@gmail.com"
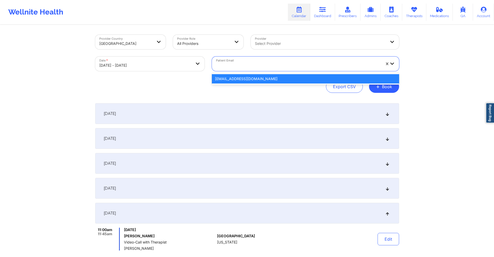
click at [291, 62] on div at bounding box center [298, 65] width 165 height 6
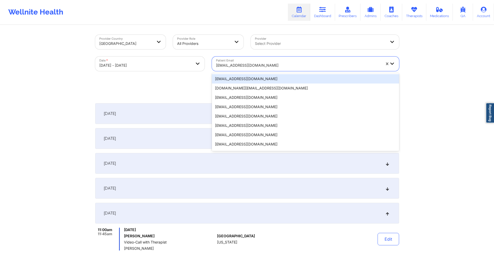
click at [291, 62] on div at bounding box center [298, 65] width 165 height 6
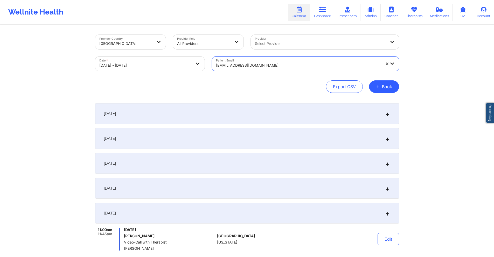
paste input "sam1club@gmail.com"
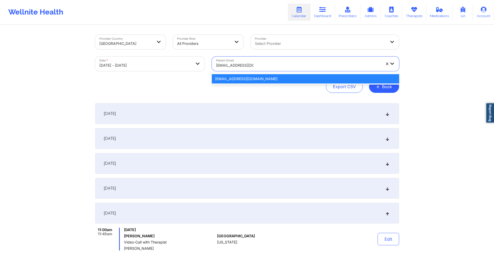
type input "sam1club@gmail.com"
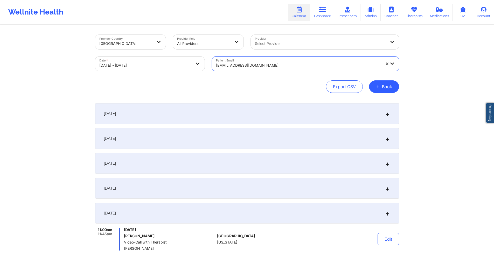
click at [263, 61] on div "sam1club@gmail.com" at bounding box center [298, 65] width 165 height 11
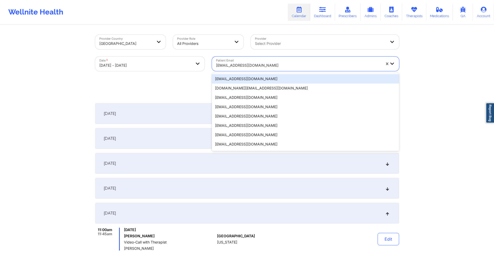
paste input "leilasamii1@gmail.com"
type input "leilasamii1@gmail.com"
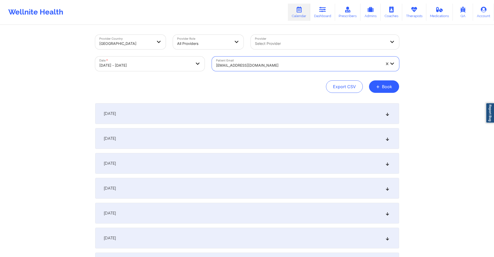
click at [185, 215] on div "October 16, 2025" at bounding box center [247, 213] width 304 height 21
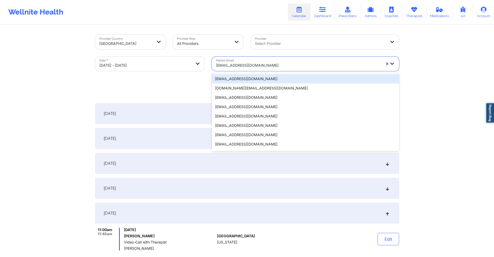
click at [267, 61] on div "leilasamii1@gmail.com" at bounding box center [297, 64] width 170 height 15
paste input "cooperneel2023@gmail.com"
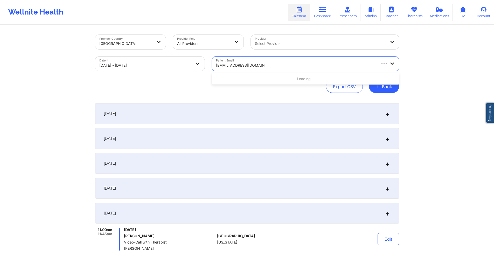
type input "cooperneel2023@gmail.com"
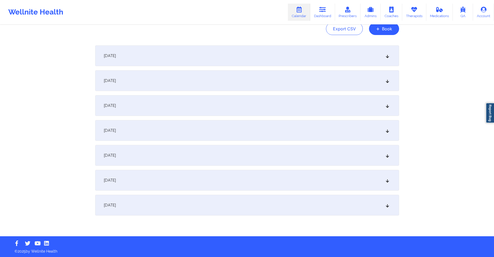
scroll to position [58, 0]
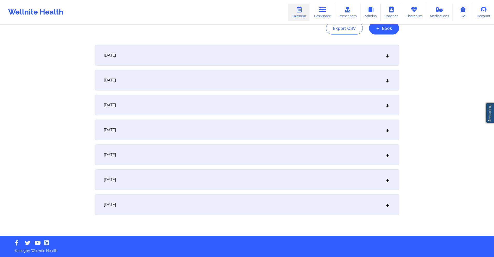
click at [181, 150] on div "October 16, 2025" at bounding box center [247, 155] width 304 height 21
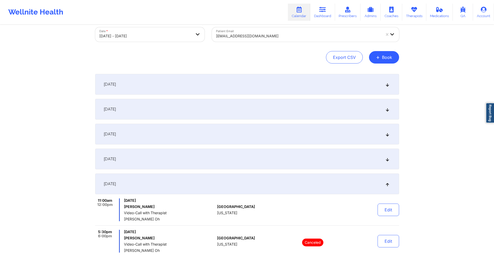
scroll to position [0, 0]
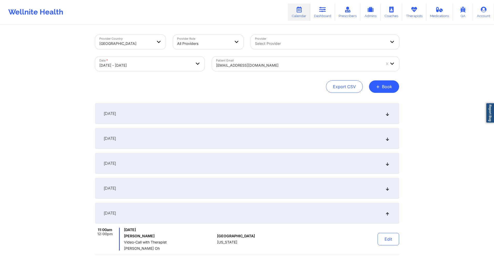
click at [269, 63] on div at bounding box center [298, 65] width 165 height 6
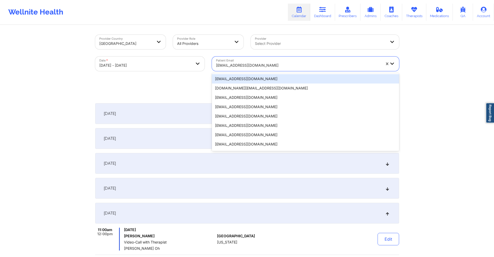
paste input "jasonroberts718@gmail.com"
type input "jasonroberts718@gmail.com"
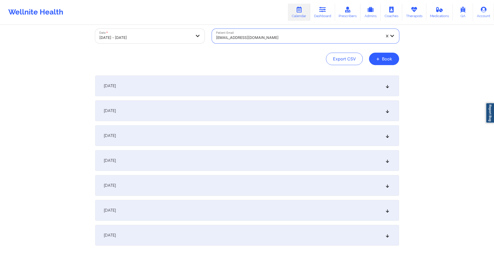
scroll to position [58, 0]
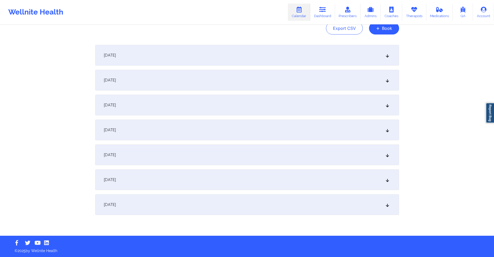
click at [193, 151] on div "October 16, 2025" at bounding box center [247, 155] width 304 height 21
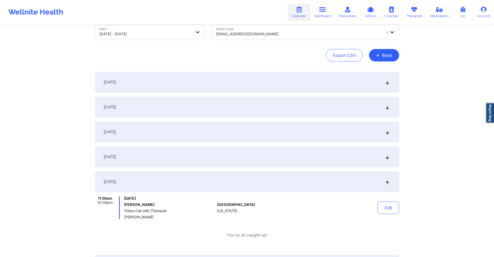
scroll to position [0, 0]
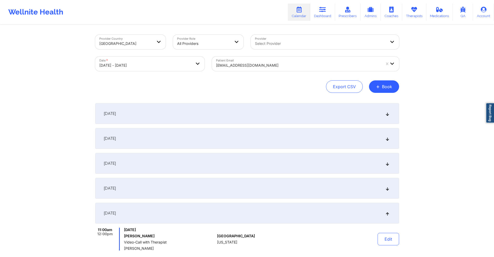
click at [289, 60] on div "jasonroberts718@gmail.com" at bounding box center [298, 65] width 165 height 11
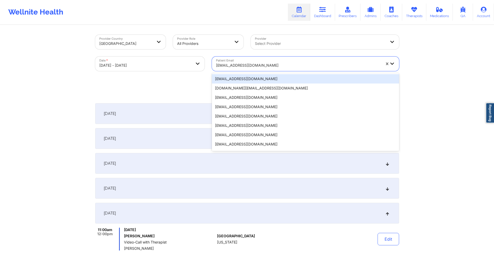
paste input "voasmaddeline@gmail.com"
type input "voasmaddeline@gmail.com"
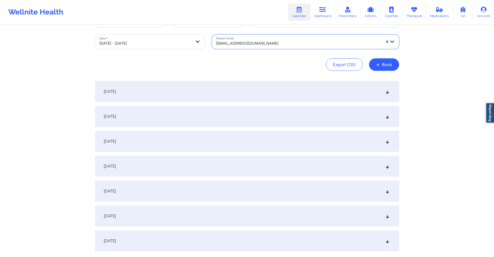
scroll to position [58, 0]
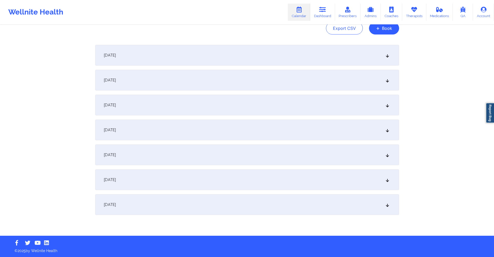
click at [212, 153] on div "October 16, 2025" at bounding box center [247, 155] width 304 height 21
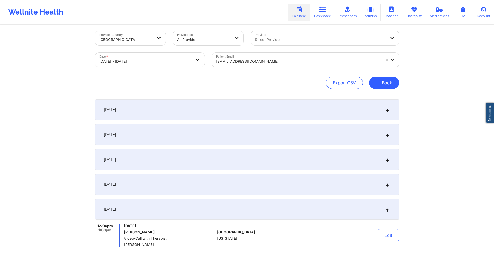
scroll to position [0, 0]
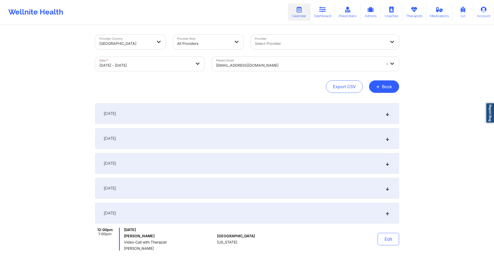
click at [284, 61] on div "voasmaddeline@gmail.com" at bounding box center [298, 65] width 165 height 11
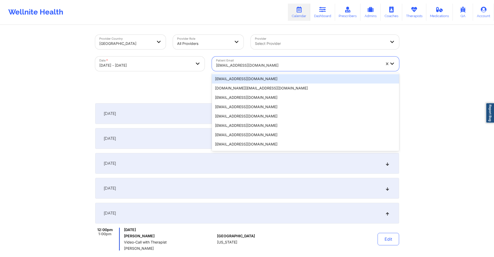
paste input "nancyynnebe@gmail.com"
type input "nancyynnebe@gmail.com"
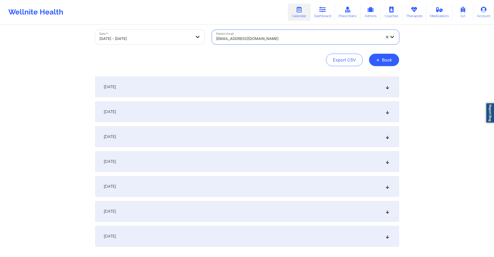
scroll to position [58, 0]
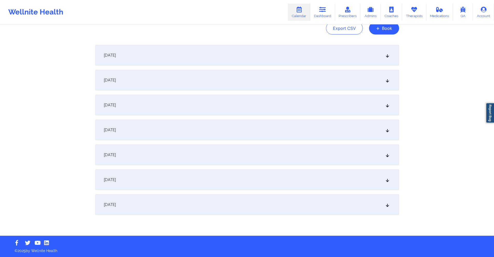
drag, startPoint x: 195, startPoint y: 153, endPoint x: 198, endPoint y: 149, distance: 3.7
click at [195, 152] on div "October 16, 2025" at bounding box center [247, 155] width 304 height 21
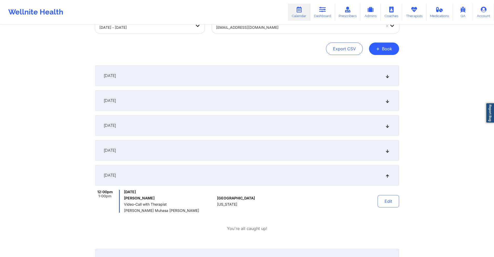
scroll to position [0, 0]
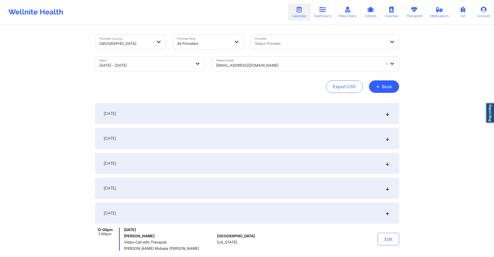
click at [294, 60] on div "nancyynnebe@gmail.com" at bounding box center [298, 65] width 165 height 11
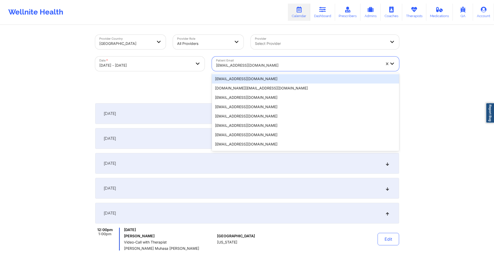
paste input "maritzarrenteria@gmail.com"
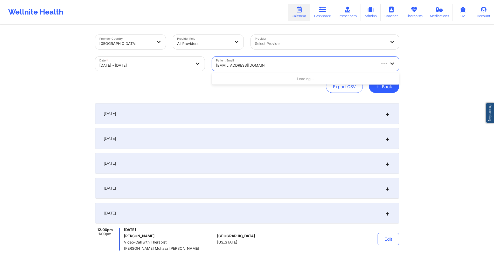
type input "maritzarrenteria@gmail.com"
click at [274, 66] on div at bounding box center [298, 65] width 165 height 6
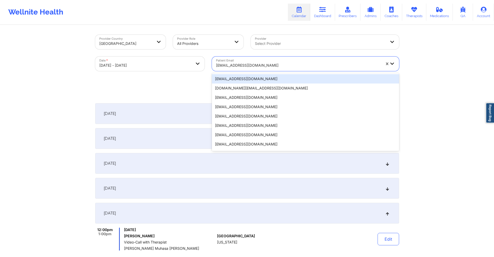
paste input "maritzarrenteria@gmail.com"
type input "maritzarrenteria@gmail.com"
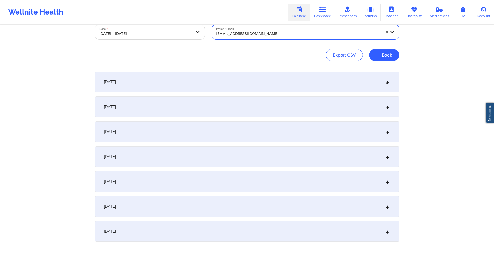
scroll to position [58, 0]
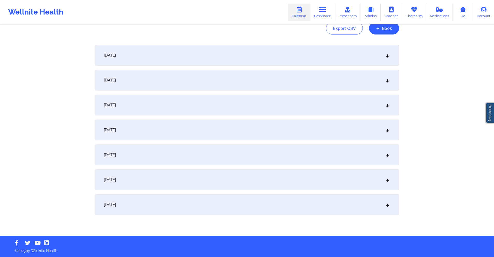
drag, startPoint x: 191, startPoint y: 159, endPoint x: 195, endPoint y: 145, distance: 14.0
click at [191, 159] on div "October 16, 2025" at bounding box center [247, 155] width 304 height 21
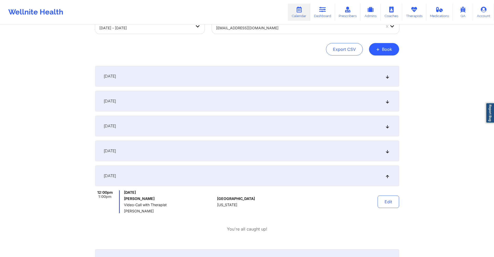
scroll to position [0, 0]
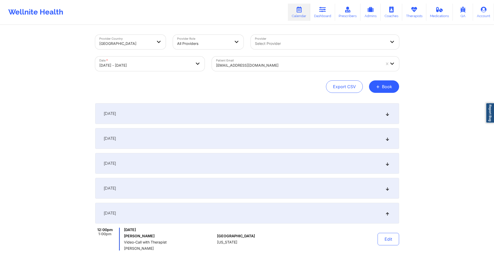
click at [256, 57] on div "maritzarrenteria@gmail.com" at bounding box center [297, 64] width 170 height 15
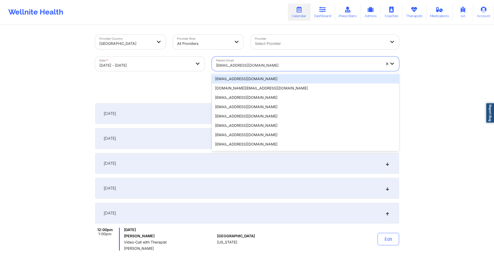
click at [258, 63] on div at bounding box center [298, 65] width 165 height 6
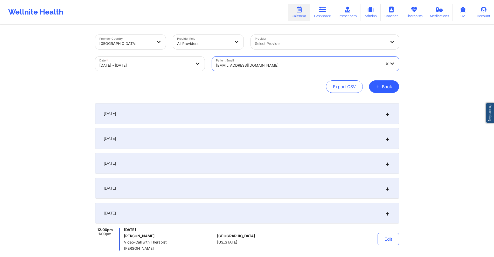
click at [259, 63] on div at bounding box center [298, 65] width 165 height 6
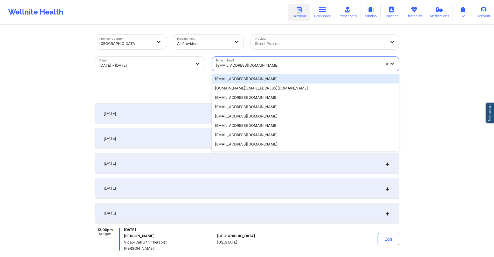
paste input "jessicawilson.prosperity@gmail.com"
type input "jessicawilson.prosperity@gmail.com"
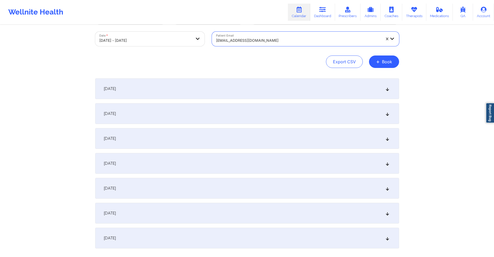
scroll to position [58, 0]
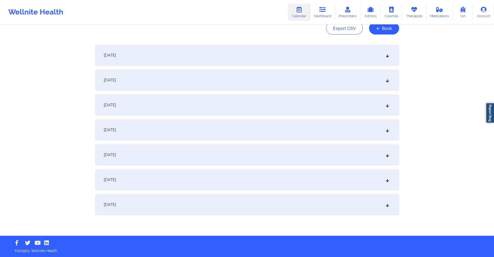
click at [207, 149] on div "October 16, 2025" at bounding box center [247, 155] width 304 height 21
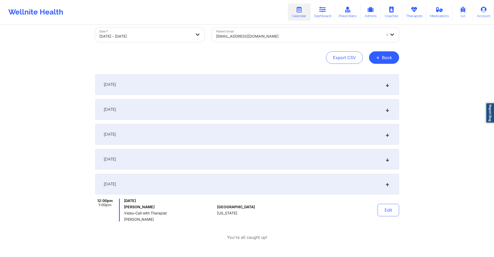
scroll to position [0, 0]
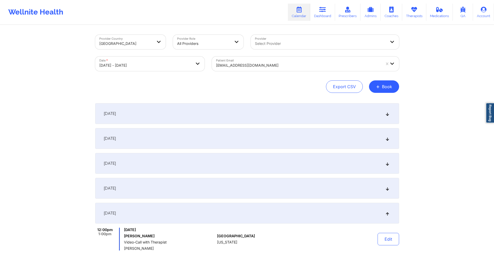
click at [288, 65] on div at bounding box center [298, 65] width 165 height 6
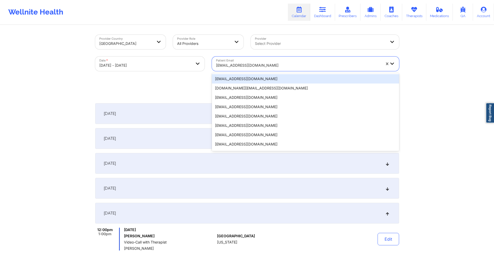
paste input "yen@yenbiechler.com"
type input "yen@yenbiechler.com"
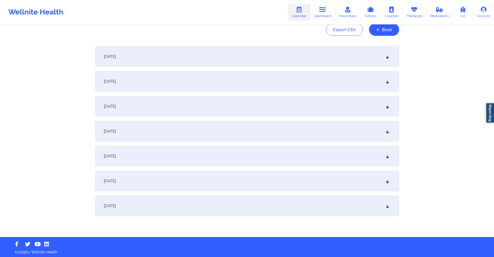
scroll to position [58, 0]
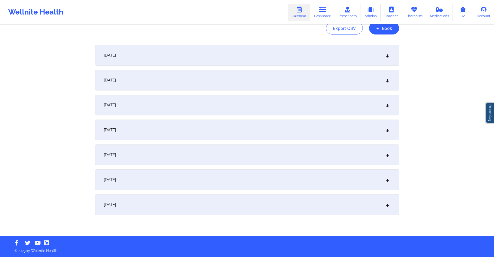
click at [221, 155] on div "October 16, 2025" at bounding box center [247, 155] width 304 height 21
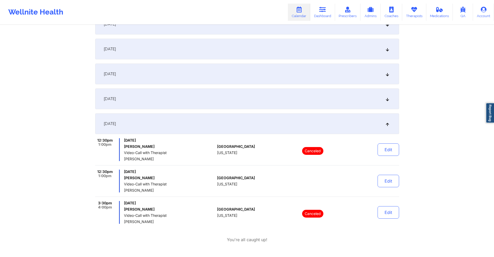
scroll to position [162, 0]
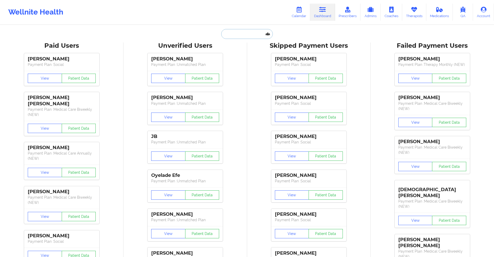
click at [243, 36] on input "text" at bounding box center [246, 34] width 51 height 10
paste input "[EMAIL_ADDRESS][DOMAIN_NAME]"
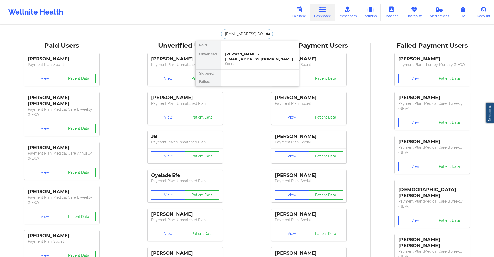
click at [234, 32] on input "[EMAIL_ADDRESS][DOMAIN_NAME]" at bounding box center [246, 34] width 51 height 10
paste input "jwise.ncc74656"
type input "[EMAIL_ADDRESS][DOMAIN_NAME]"
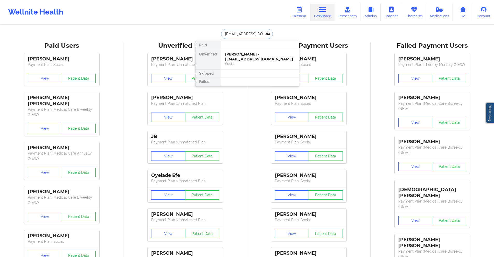
scroll to position [0, 5]
click at [257, 56] on div "[PERSON_NAME] - [EMAIL_ADDRESS][DOMAIN_NAME]" at bounding box center [260, 57] width 70 height 10
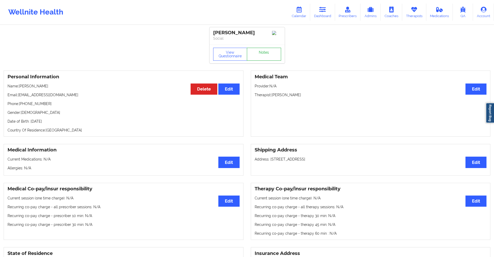
click at [257, 56] on link "Notes" at bounding box center [264, 54] width 34 height 13
